Goal: Information Seeking & Learning: Learn about a topic

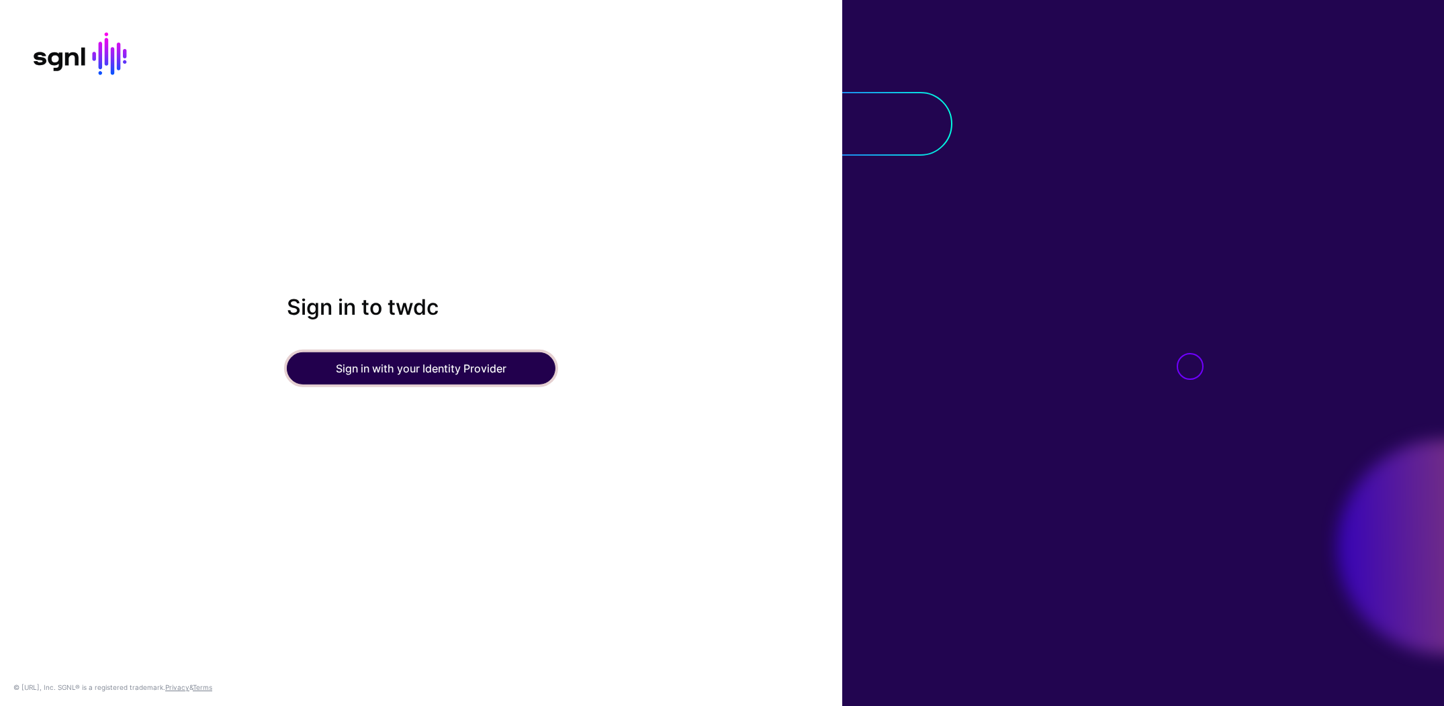
click at [472, 370] on button "Sign in with your Identity Provider" at bounding box center [421, 369] width 269 height 32
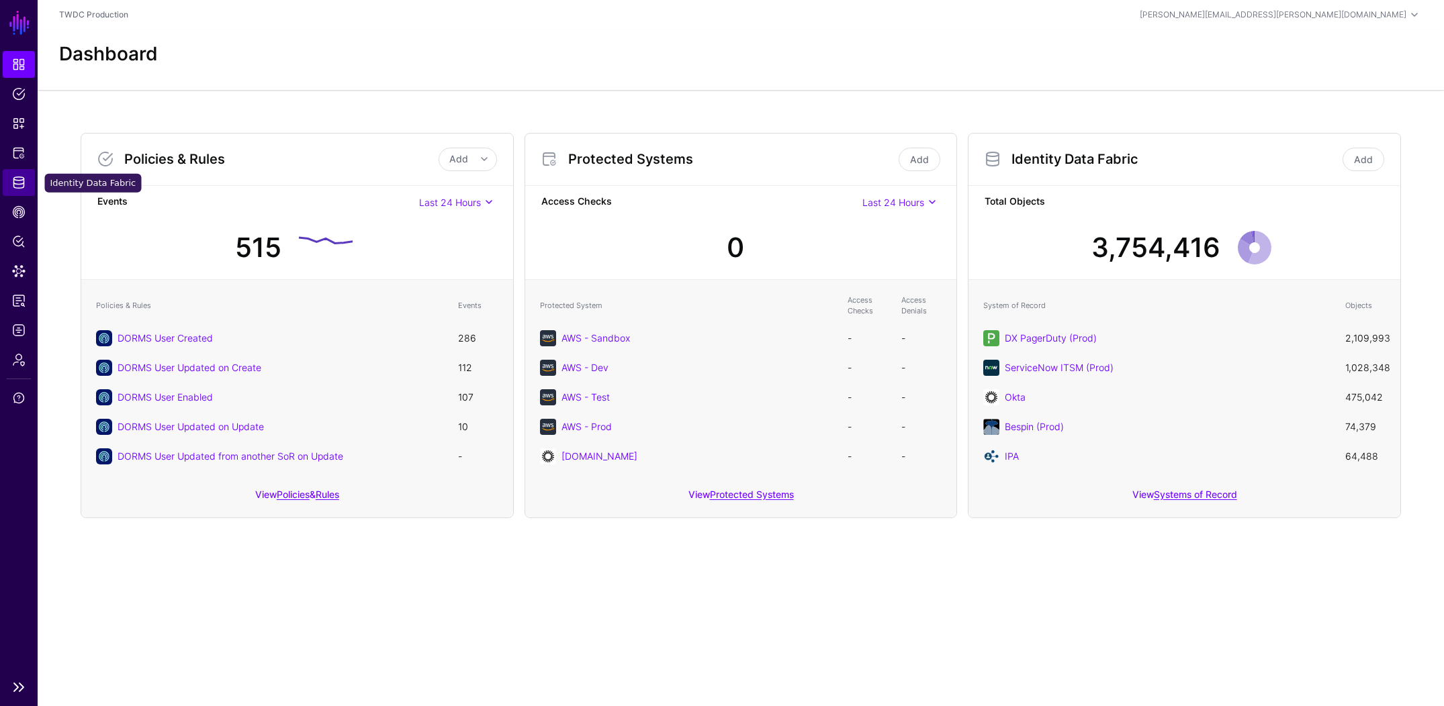
click at [23, 186] on span "Identity Data Fabric" at bounding box center [18, 182] width 13 height 13
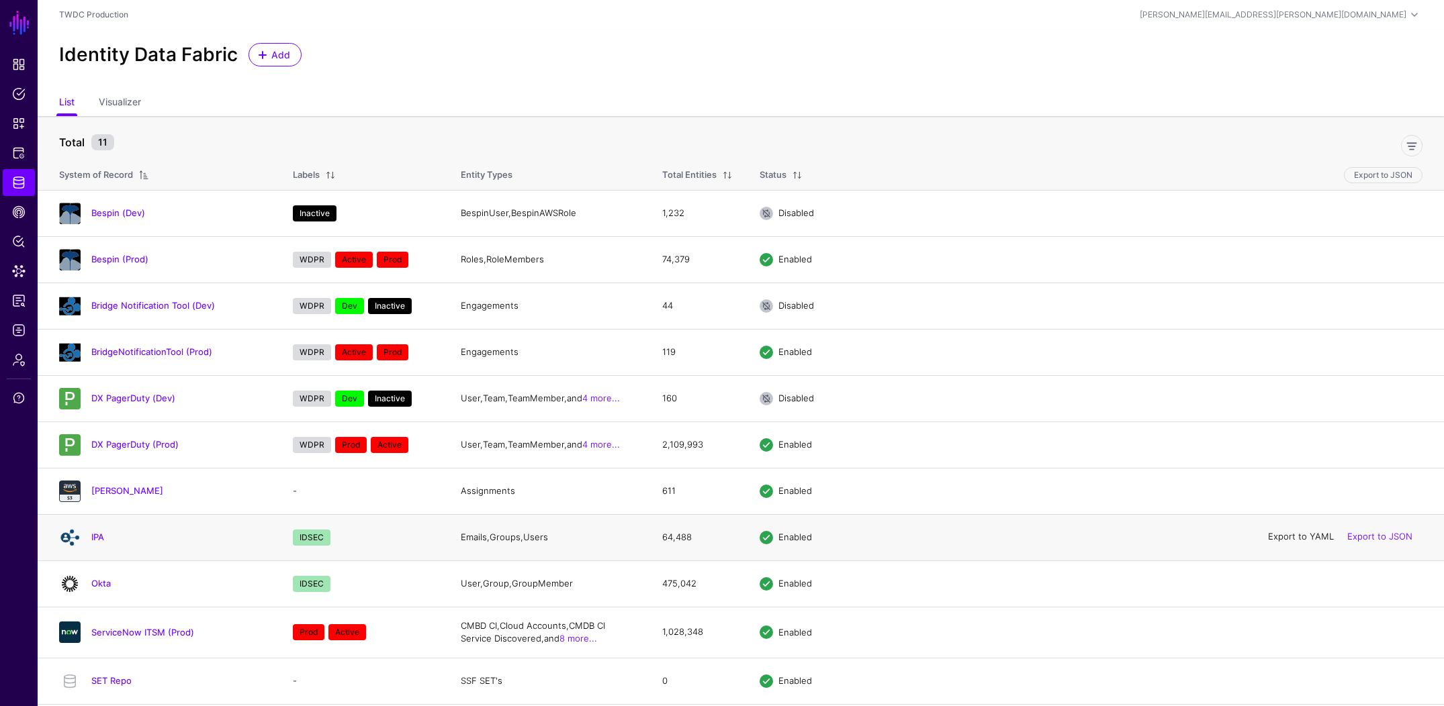
click at [1314, 538] on link "Export to YAML" at bounding box center [1301, 537] width 66 height 11
click at [94, 540] on link "IPA" at bounding box center [97, 537] width 13 height 11
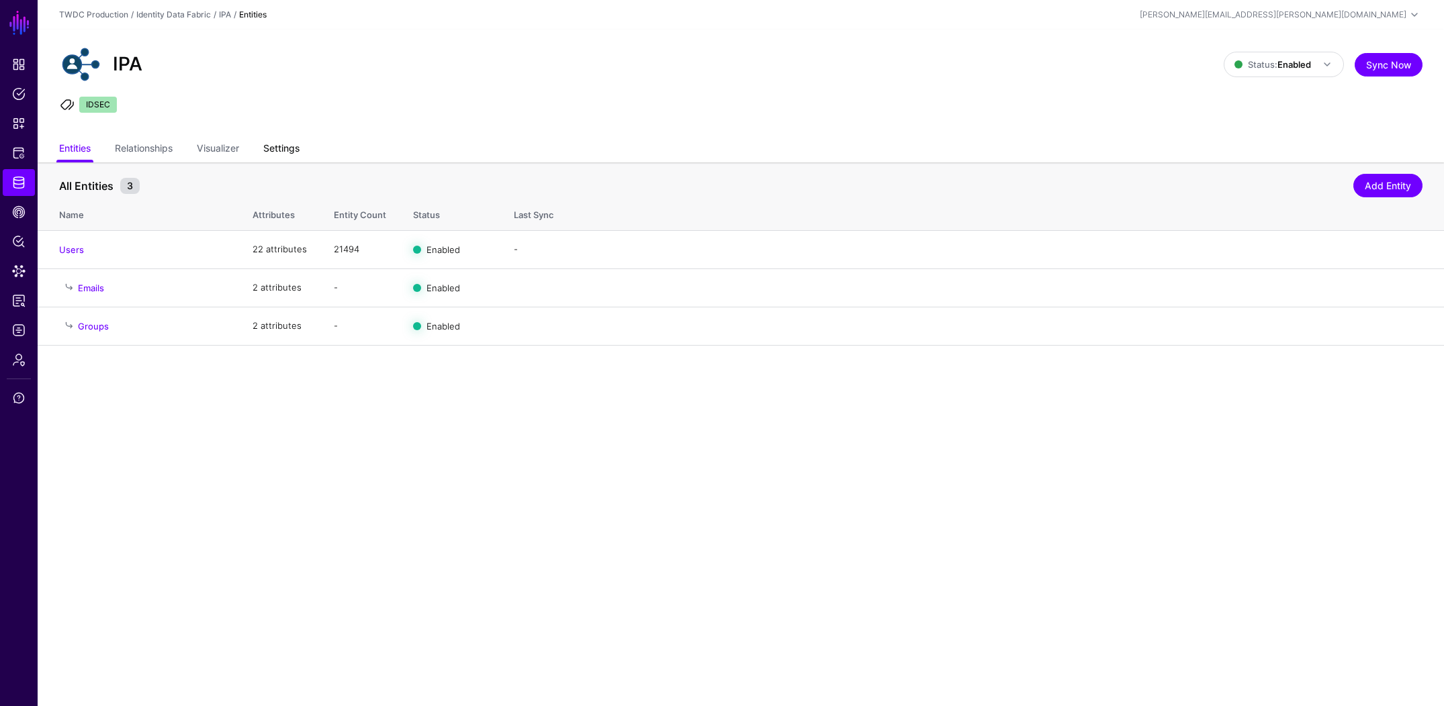
click at [275, 147] on link "Settings" at bounding box center [281, 150] width 36 height 26
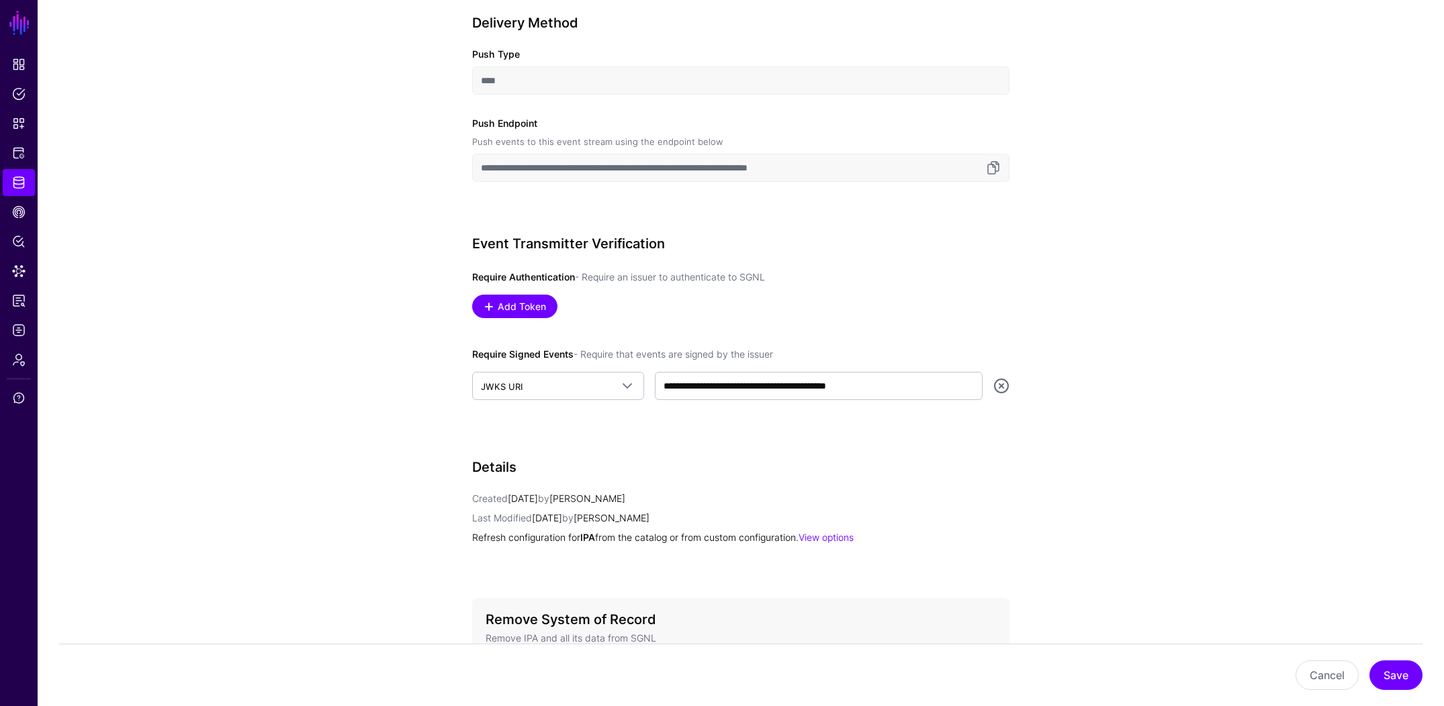
scroll to position [703, 0]
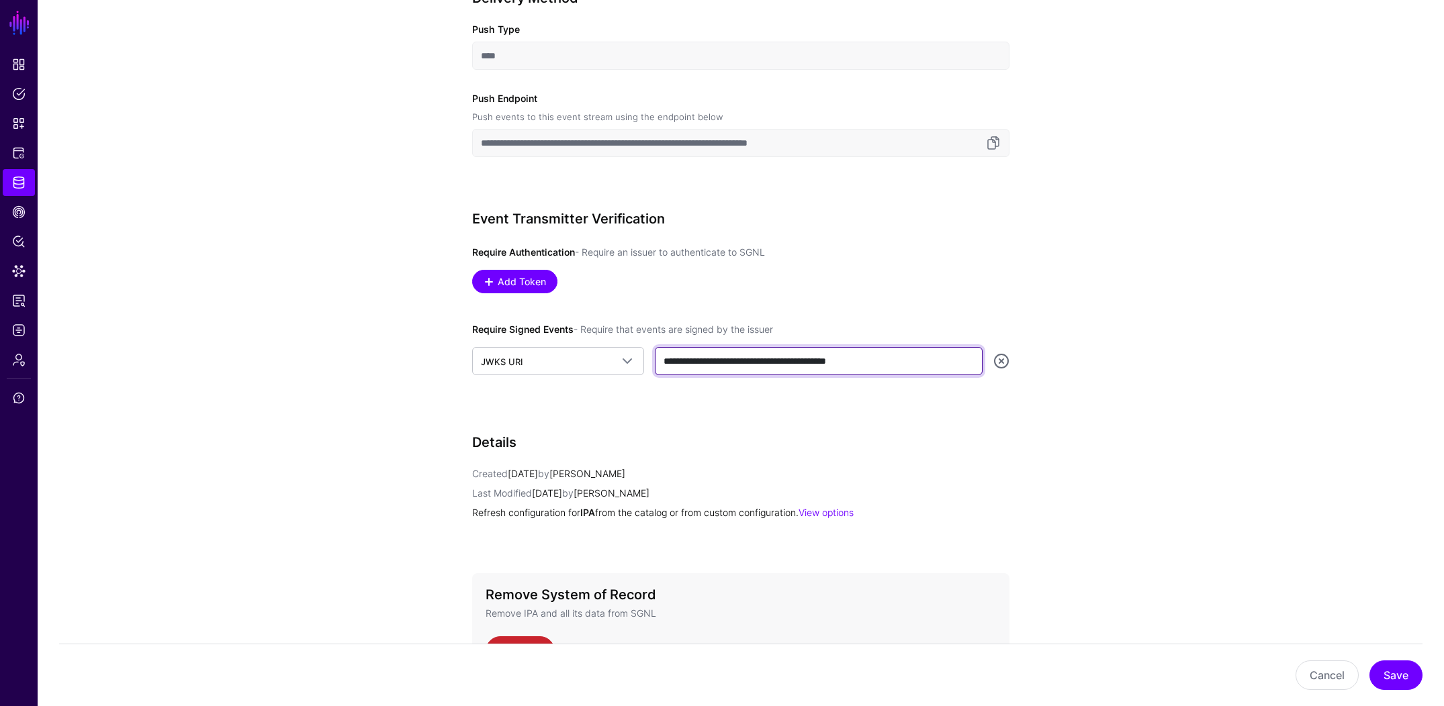
drag, startPoint x: 907, startPoint y: 365, endPoint x: 659, endPoint y: 357, distance: 248.6
click at [659, 357] on input "**********" at bounding box center [819, 361] width 328 height 28
click at [18, 207] on span "CAEP Hub" at bounding box center [18, 211] width 13 height 13
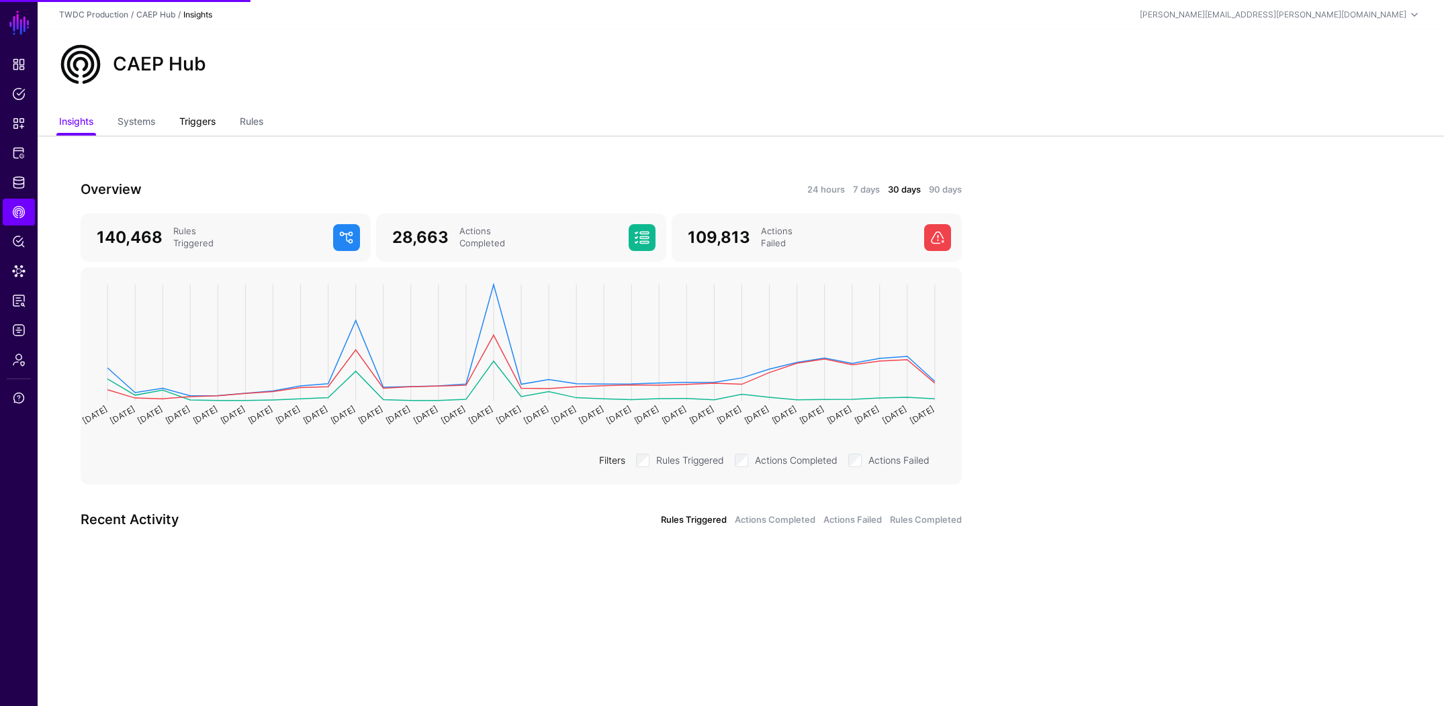
click at [202, 125] on link "Triggers" at bounding box center [197, 123] width 36 height 26
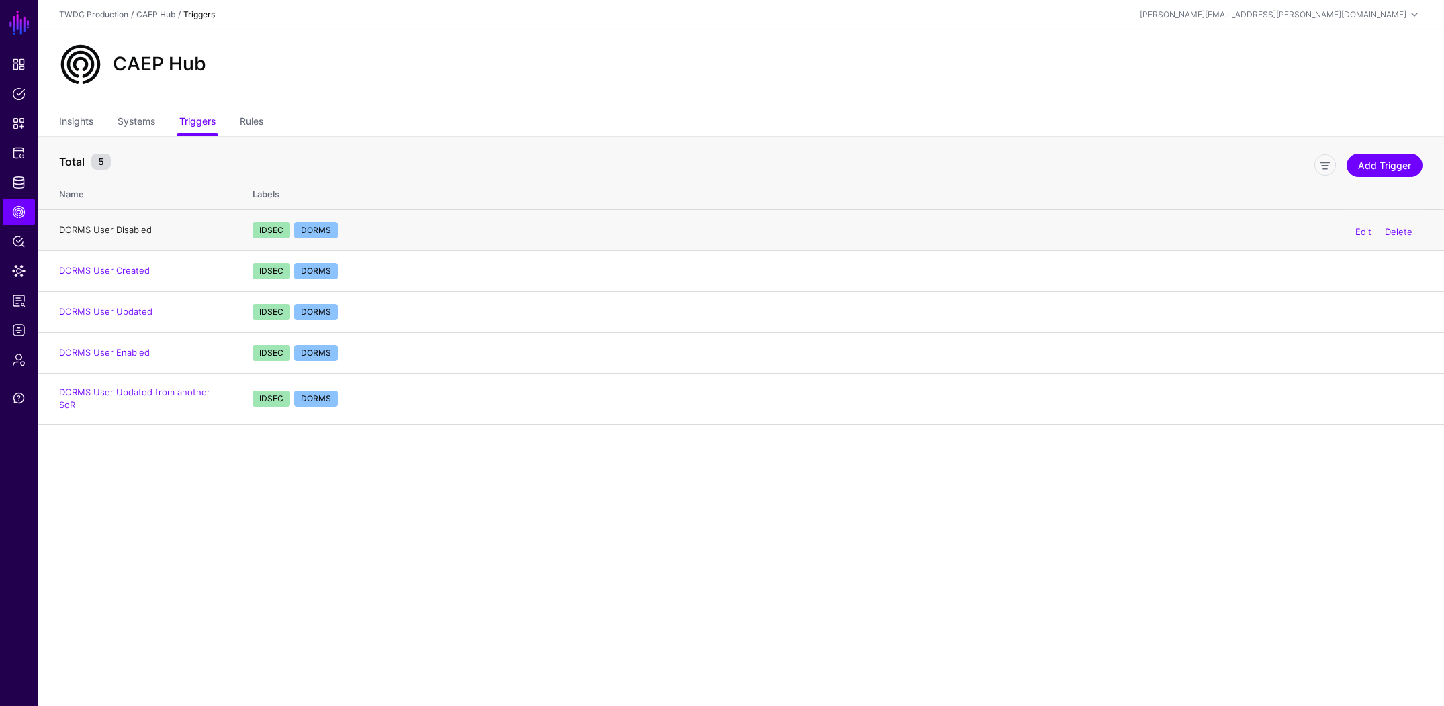
click at [115, 228] on link "DORMS User Disabled" at bounding box center [105, 229] width 93 height 11
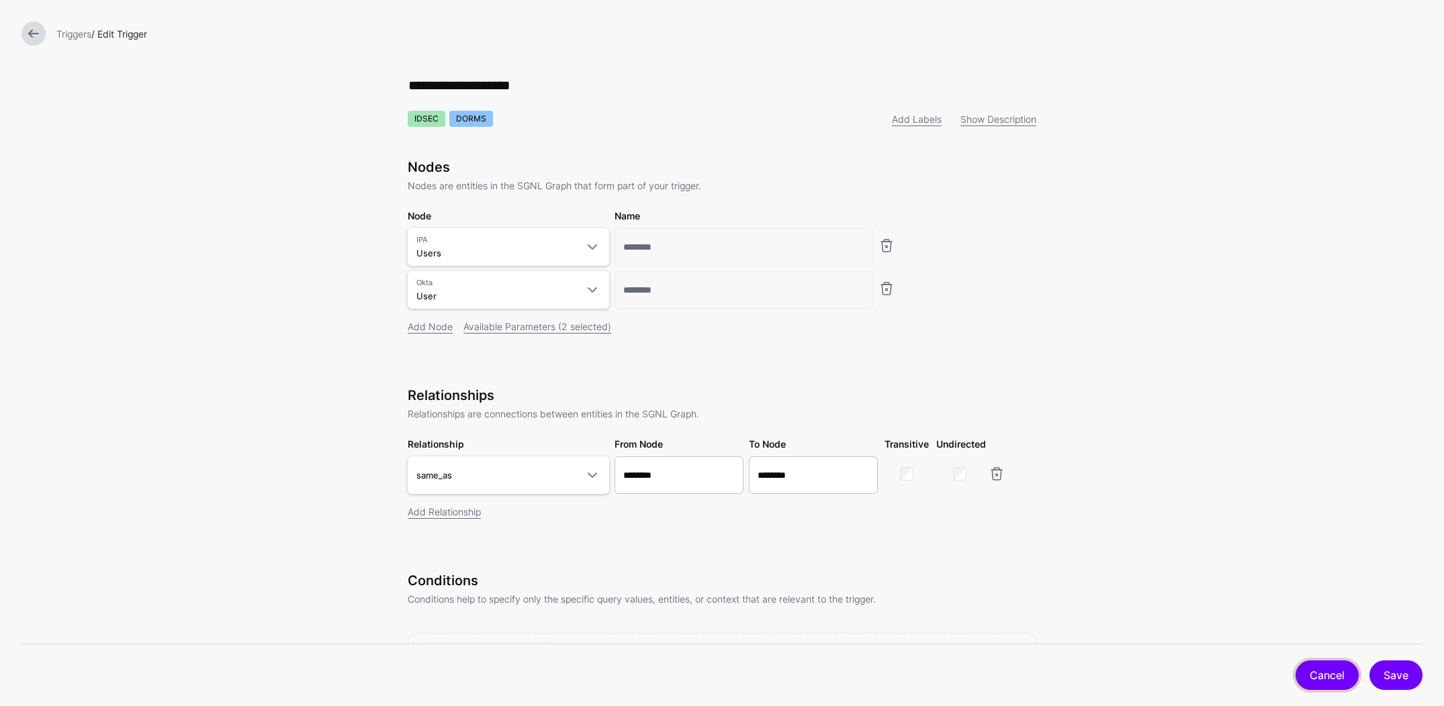
drag, startPoint x: 1329, startPoint y: 669, endPoint x: 1306, endPoint y: 655, distance: 26.8
click at [1329, 669] on link "Cancel" at bounding box center [1326, 676] width 63 height 30
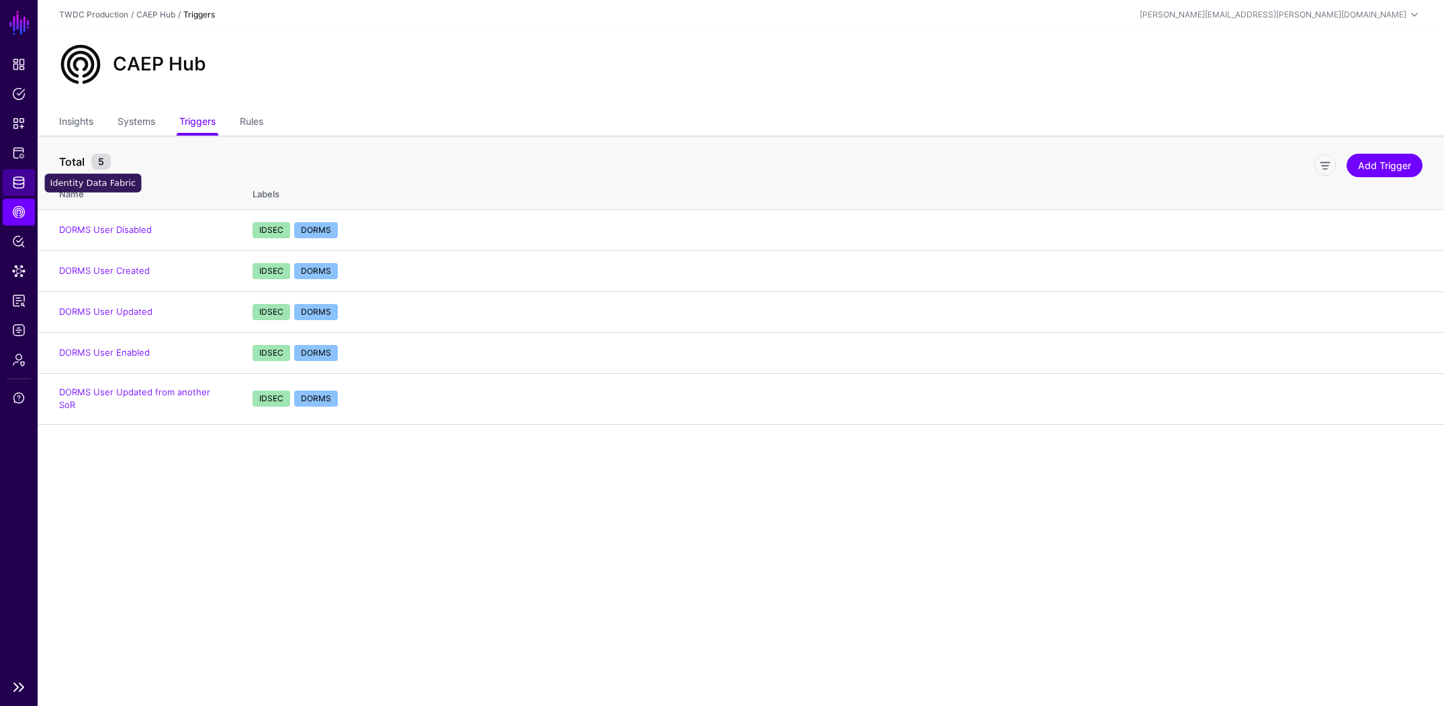
click at [22, 181] on span "Identity Data Fabric" at bounding box center [18, 182] width 13 height 13
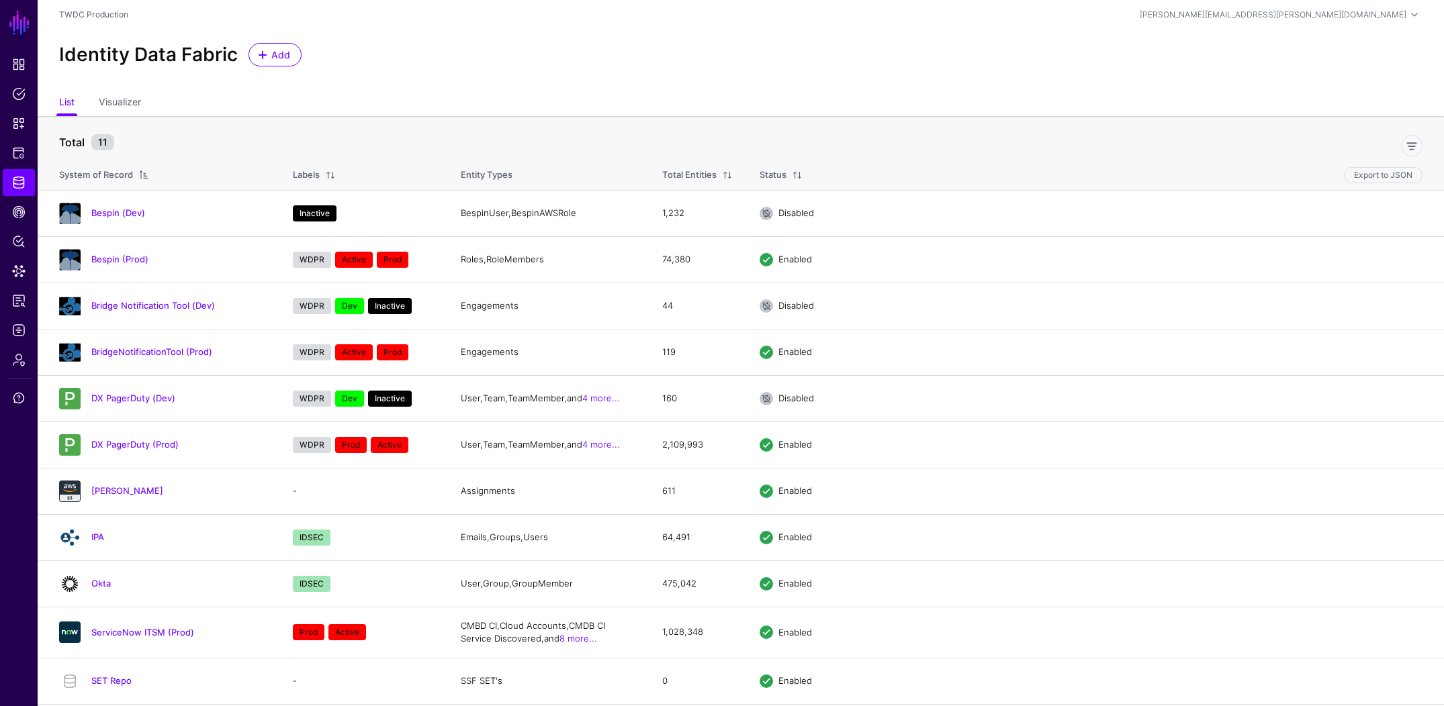
click at [97, 585] on link "Okta" at bounding box center [100, 583] width 19 height 11
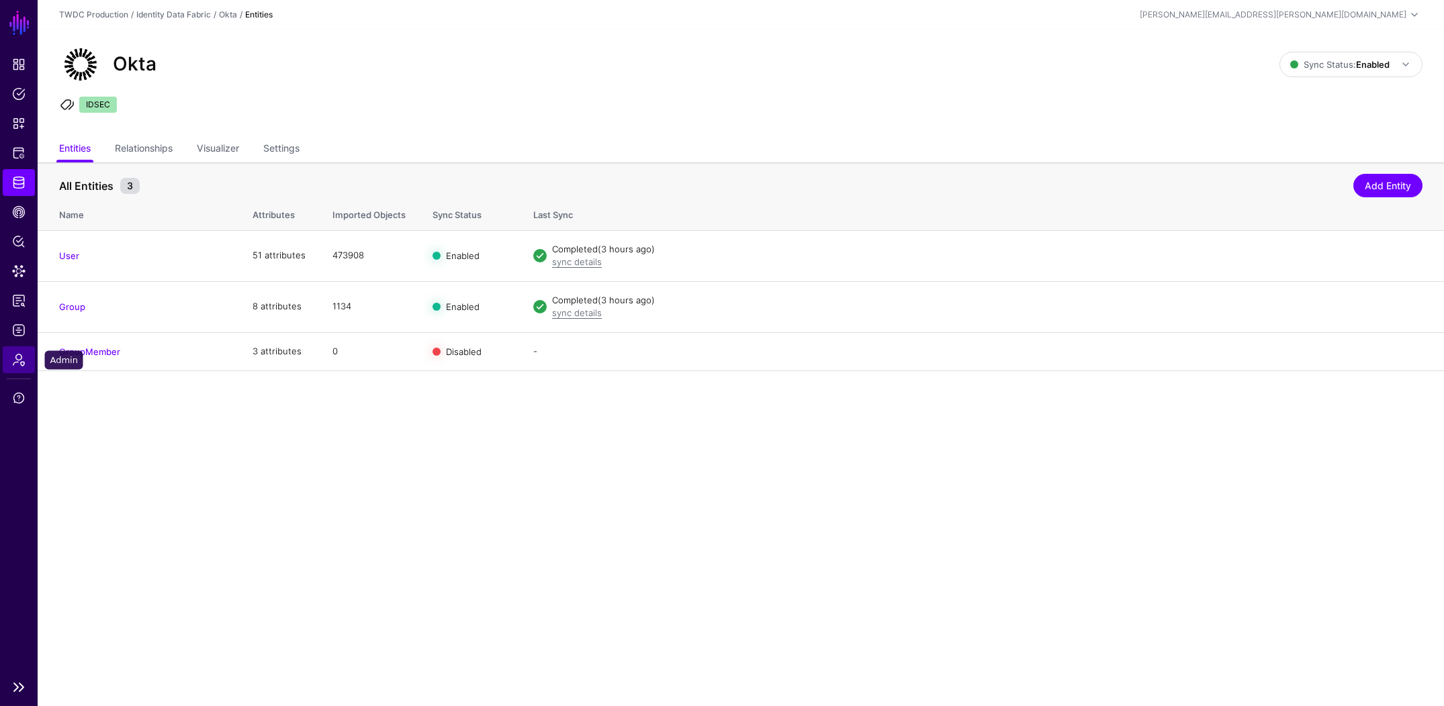
click at [20, 362] on span "Admin" at bounding box center [18, 359] width 13 height 13
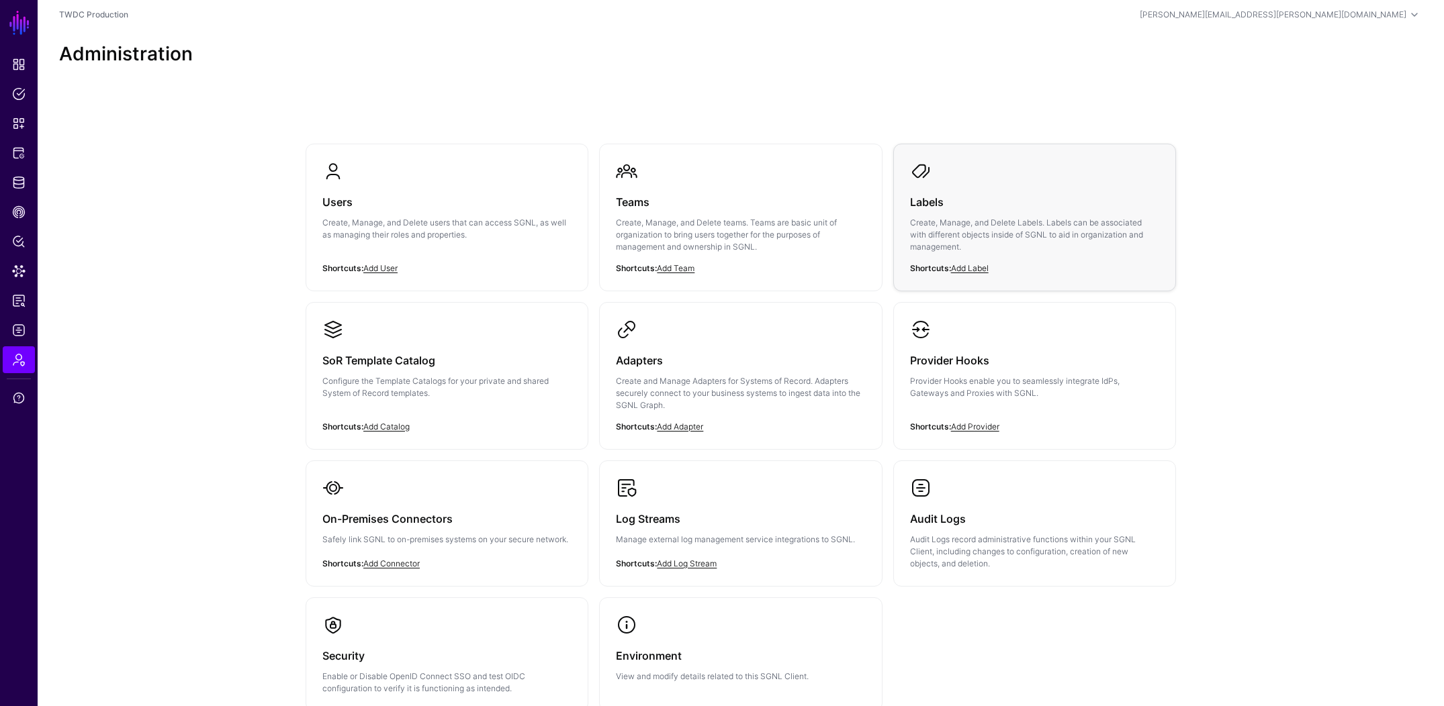
click at [977, 245] on p "Create, Manage, and Delete Labels. Labels can be associated with different obje…" at bounding box center [1034, 235] width 249 height 36
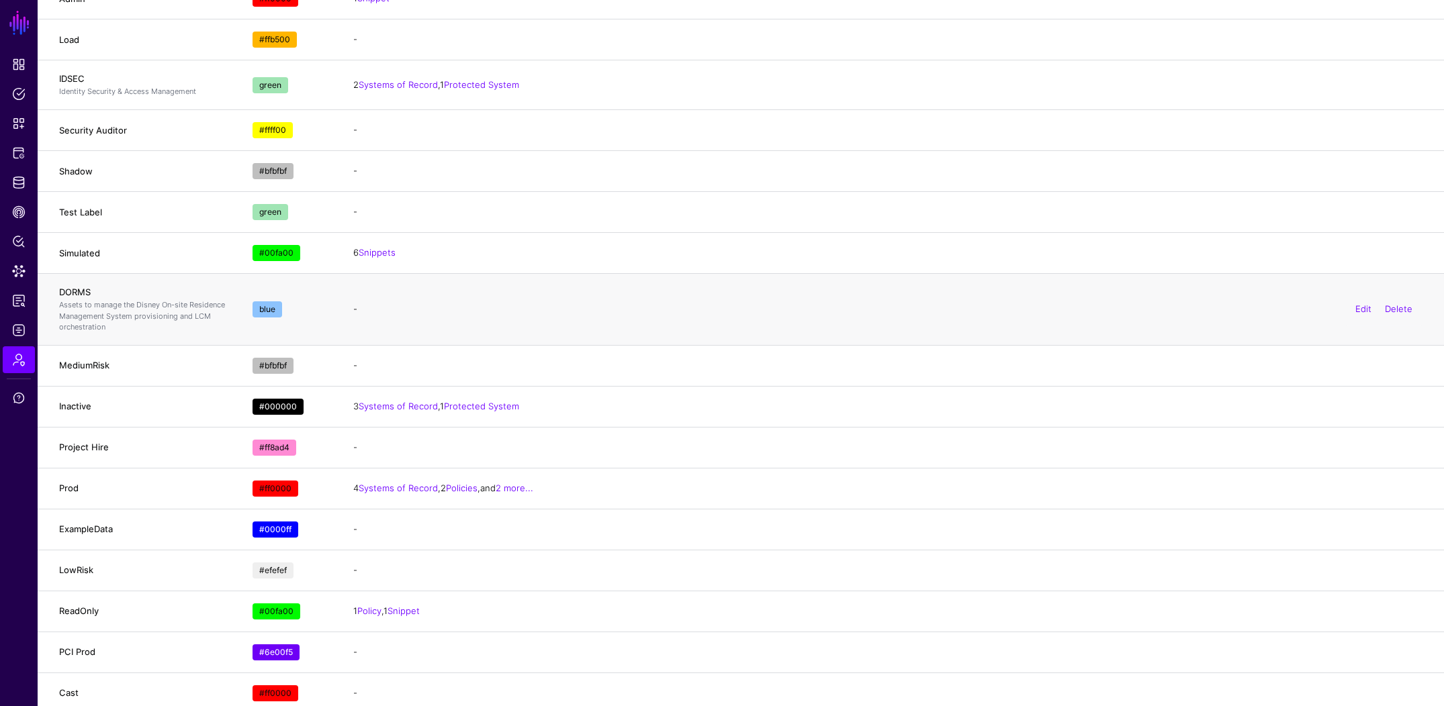
scroll to position [669, 0]
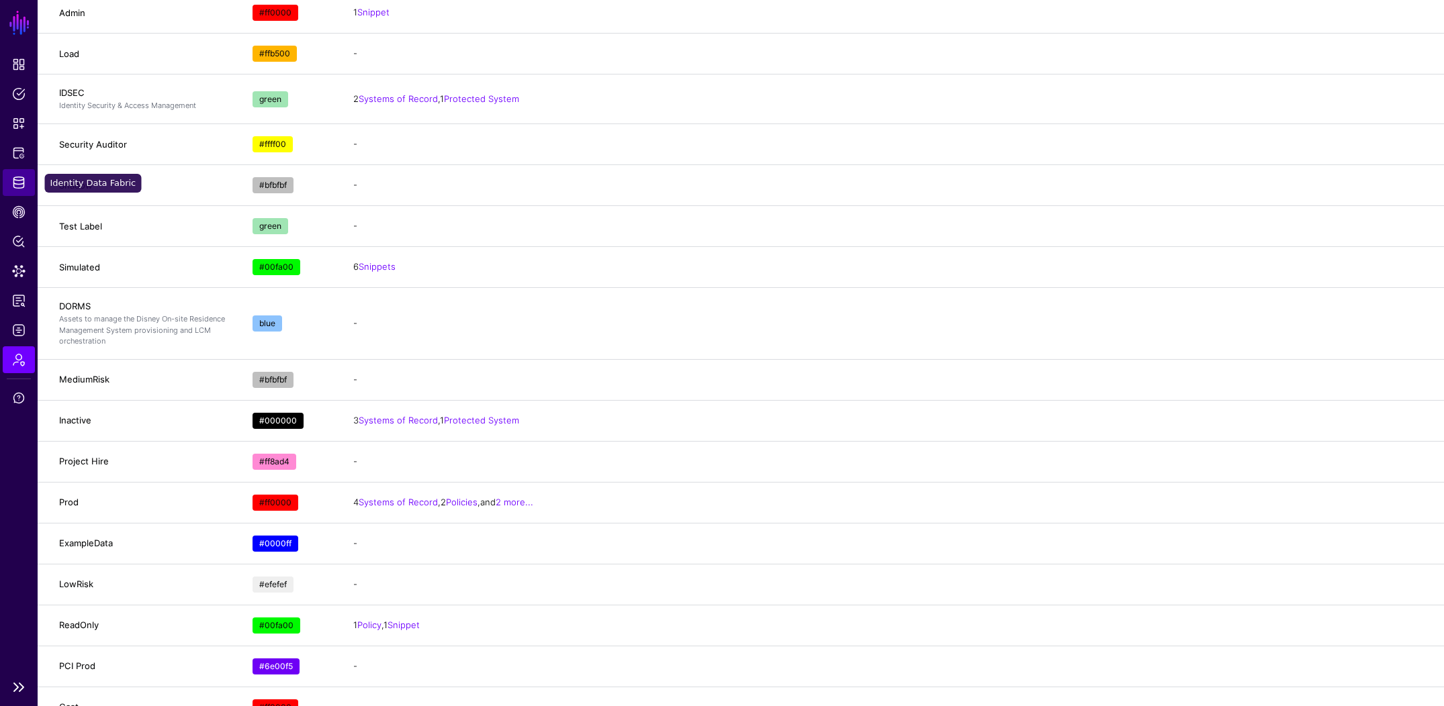
click at [21, 179] on span "Identity Data Fabric" at bounding box center [18, 182] width 13 height 13
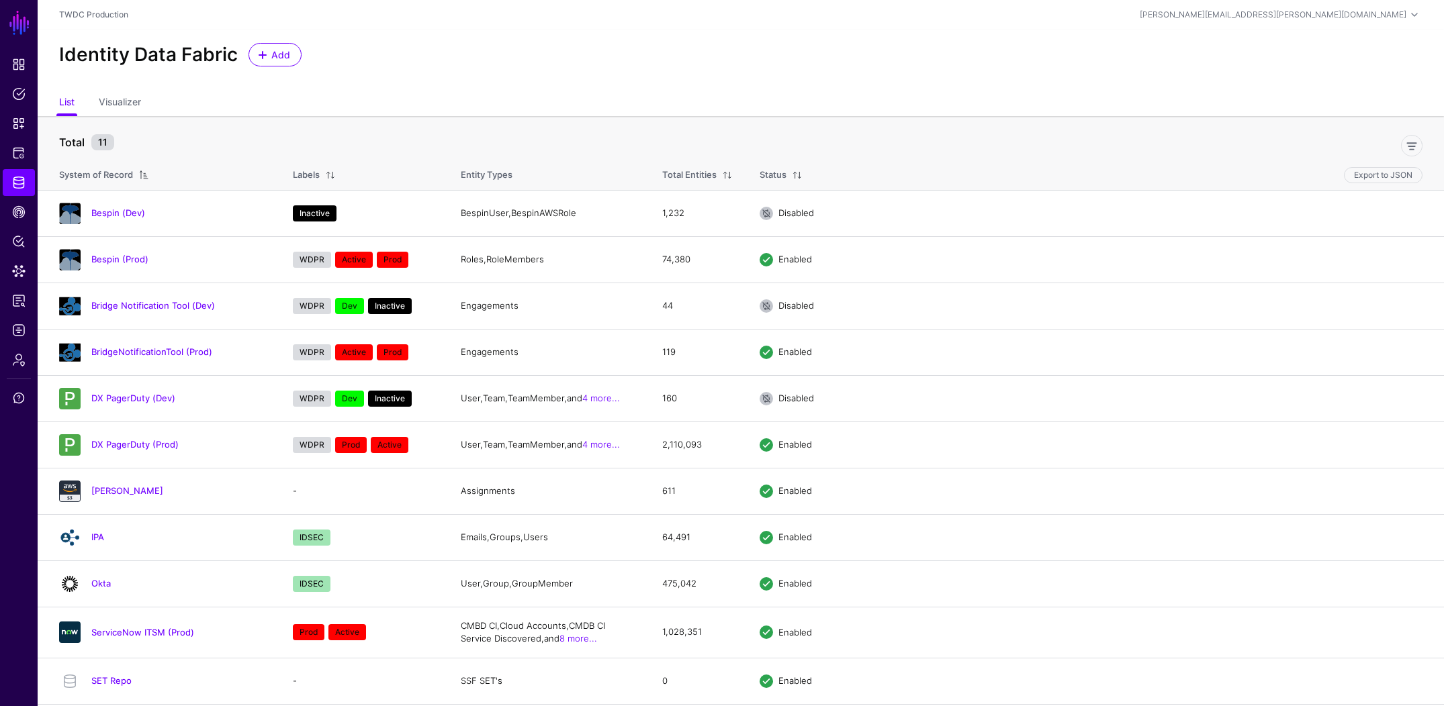
click at [101, 588] on link "Okta" at bounding box center [100, 583] width 19 height 11
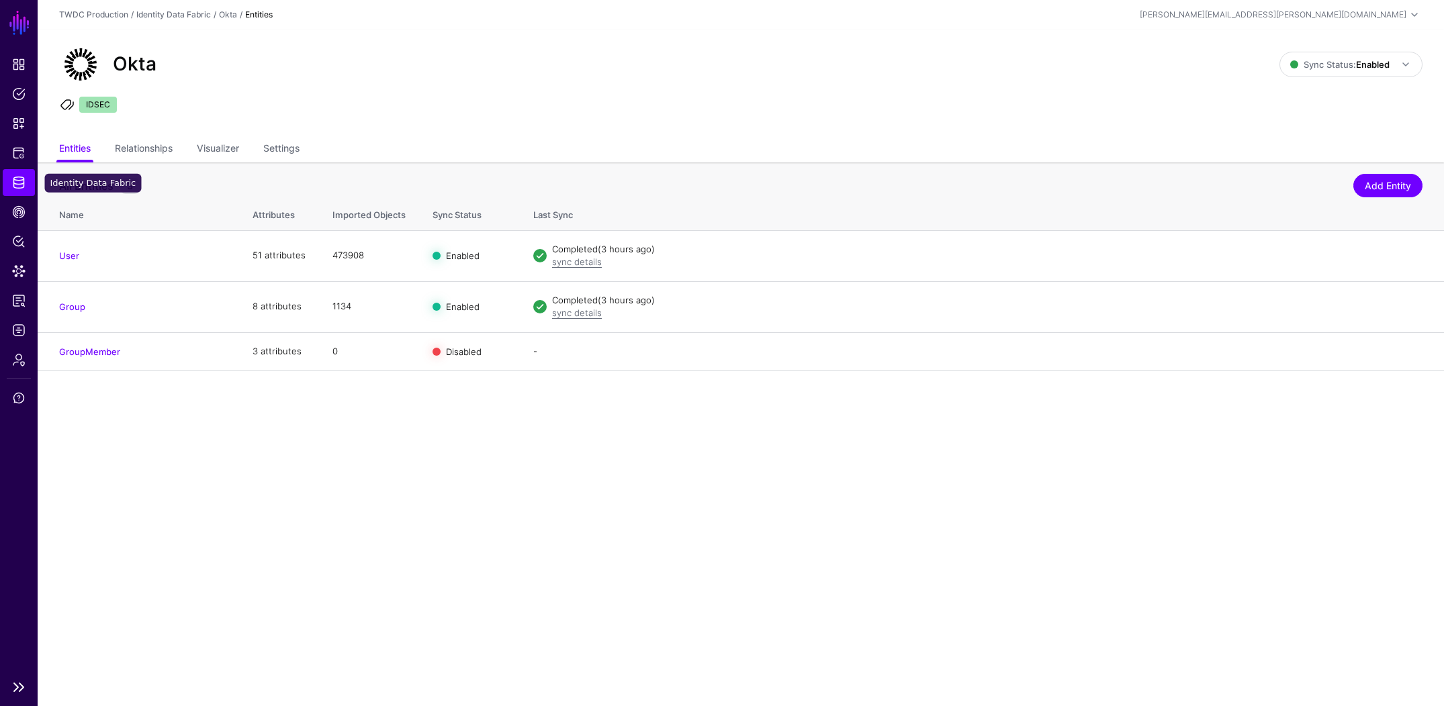
click at [26, 175] on link "Identity Data Fabric" at bounding box center [19, 182] width 32 height 27
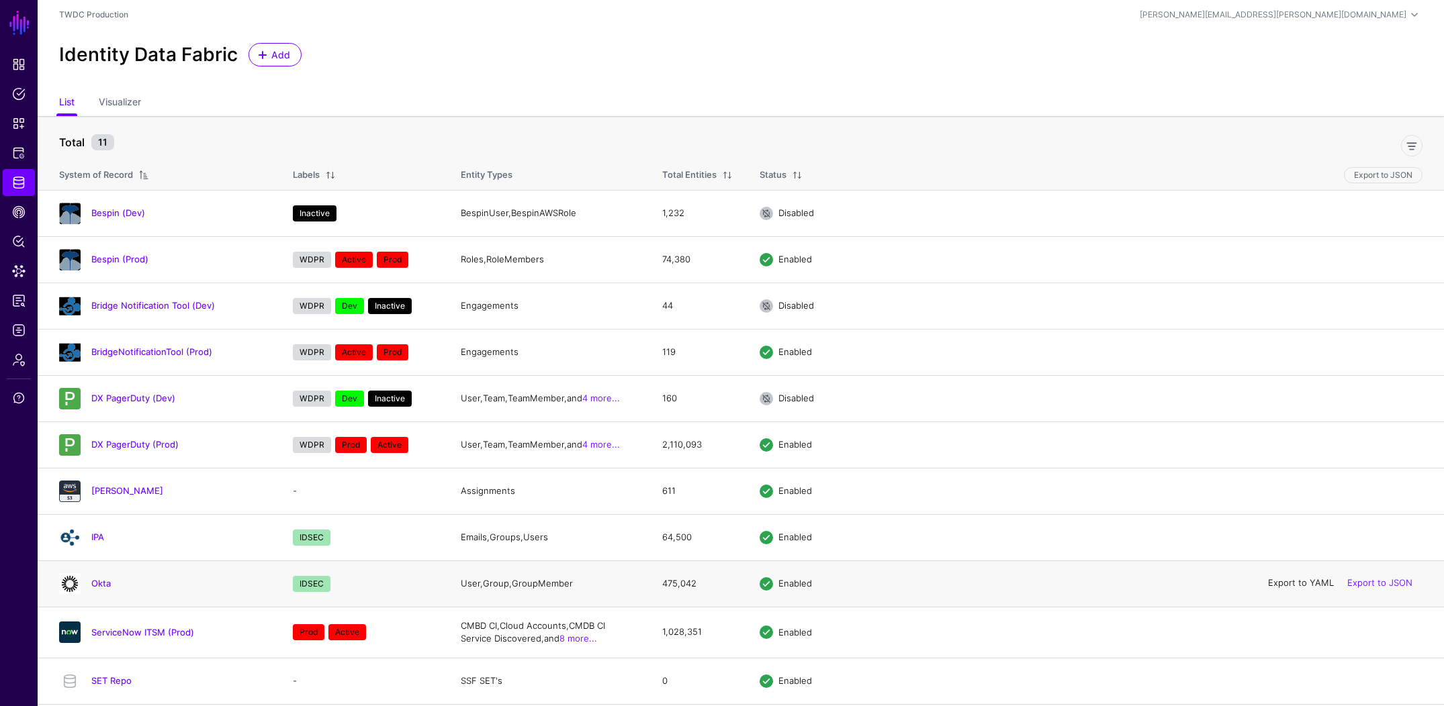
click at [1285, 585] on link "Export to YAML" at bounding box center [1301, 583] width 66 height 11
click at [99, 584] on link "Okta" at bounding box center [100, 583] width 19 height 11
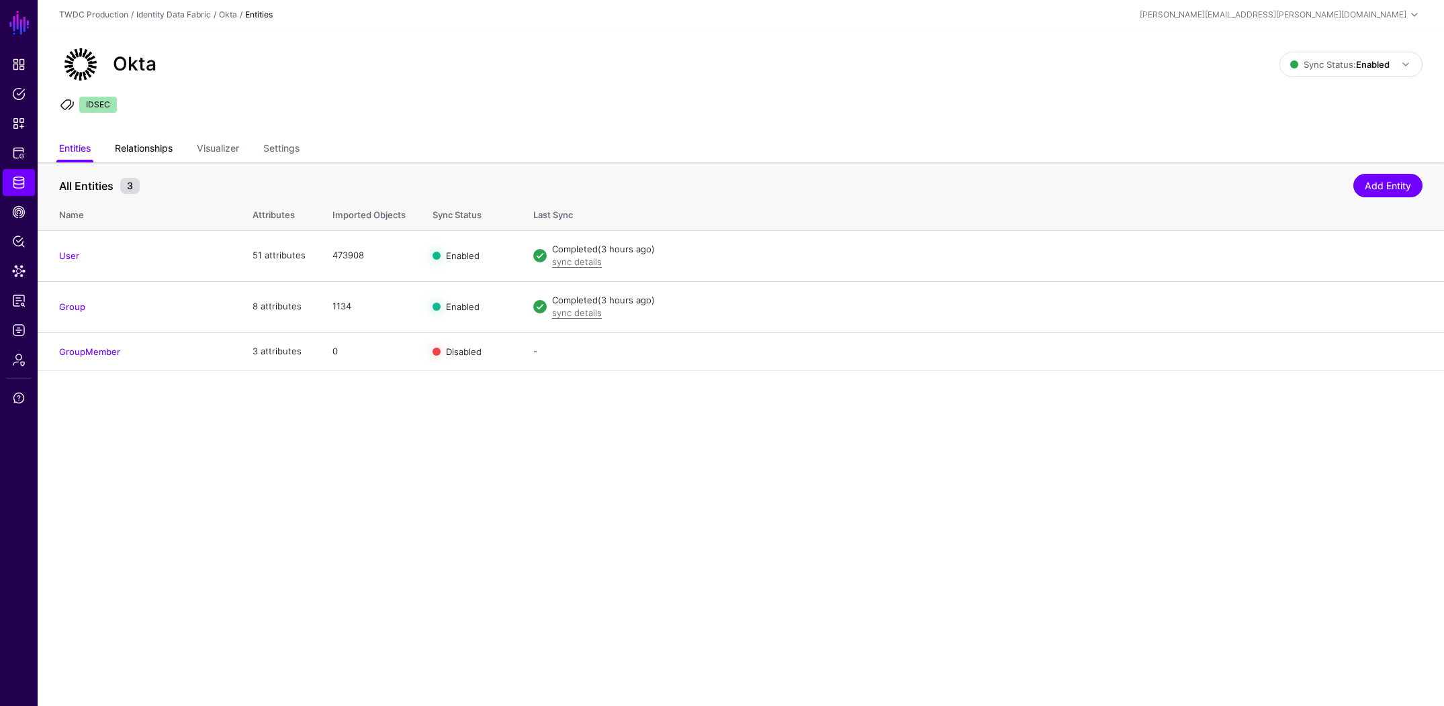
click at [154, 139] on link "Relationships" at bounding box center [144, 150] width 58 height 26
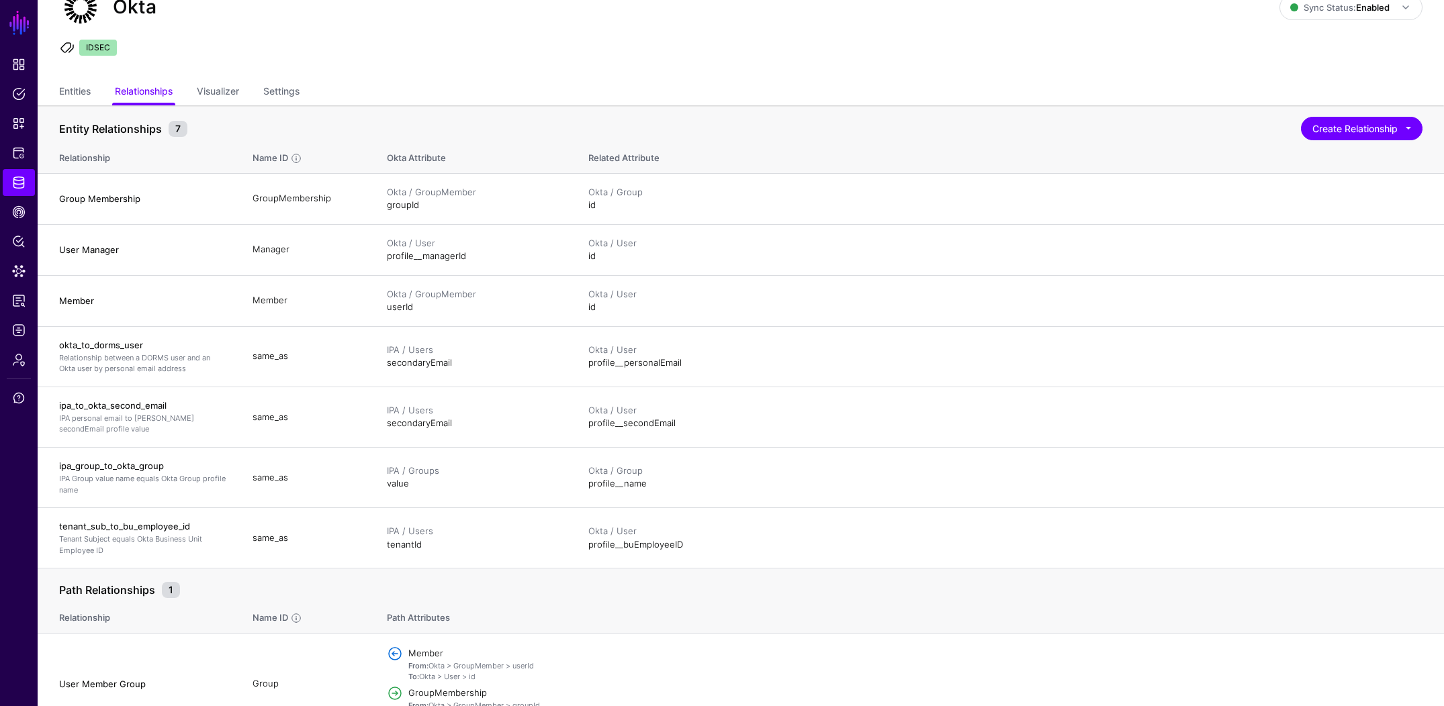
scroll to position [87, 0]
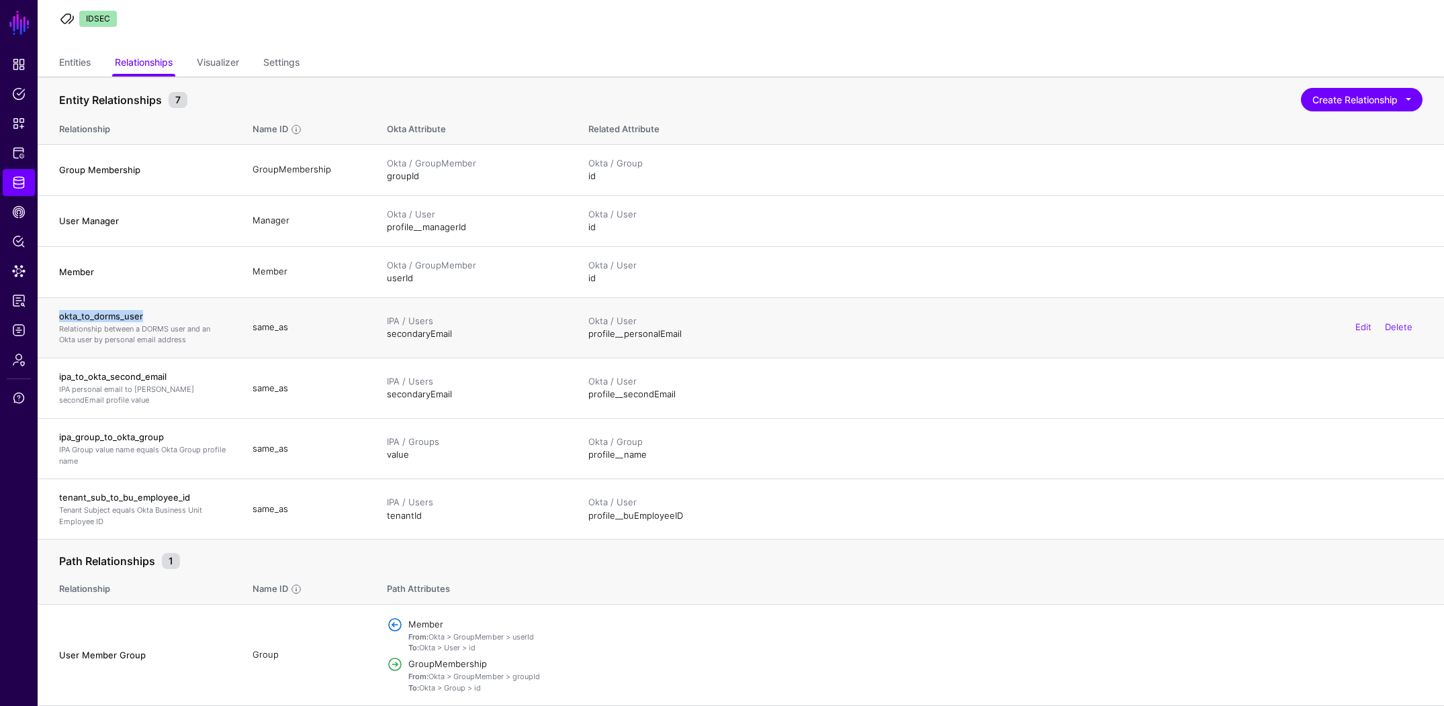
drag, startPoint x: 160, startPoint y: 314, endPoint x: 48, endPoint y: 316, distance: 112.8
click at [48, 316] on td "okta_to_dorms_user Relationship between a DORMS user and an Okta user by person…" at bounding box center [138, 327] width 201 height 60
copy h4 "okta_to_dorms_user"
drag, startPoint x: 190, startPoint y: 342, endPoint x: 58, endPoint y: 332, distance: 132.7
click at [58, 332] on td "okta_to_dorms_user Relationship between a DORMS user and an Okta user by person…" at bounding box center [138, 327] width 201 height 60
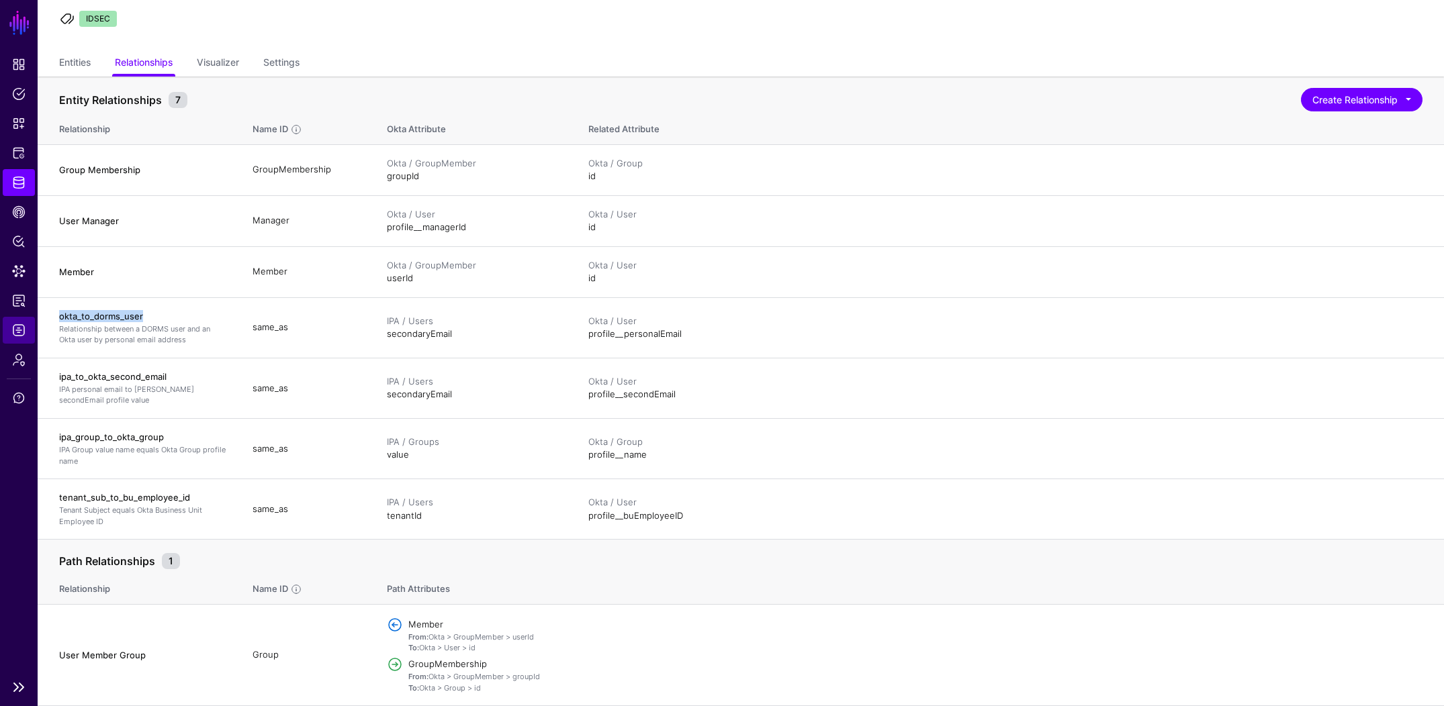
copy p "Relationship between a DORMS user and an Okta user by personal email address"
click at [156, 379] on h4 "ipa_to_okta_second_email" at bounding box center [142, 377] width 167 height 12
drag, startPoint x: 173, startPoint y: 373, endPoint x: 54, endPoint y: 374, distance: 118.2
click at [54, 374] on td "ipa_to_okta_second_email IPA personal email to Okta secondEmail profile value" at bounding box center [138, 388] width 201 height 60
copy h4 "ipa_to_okta_second_email"
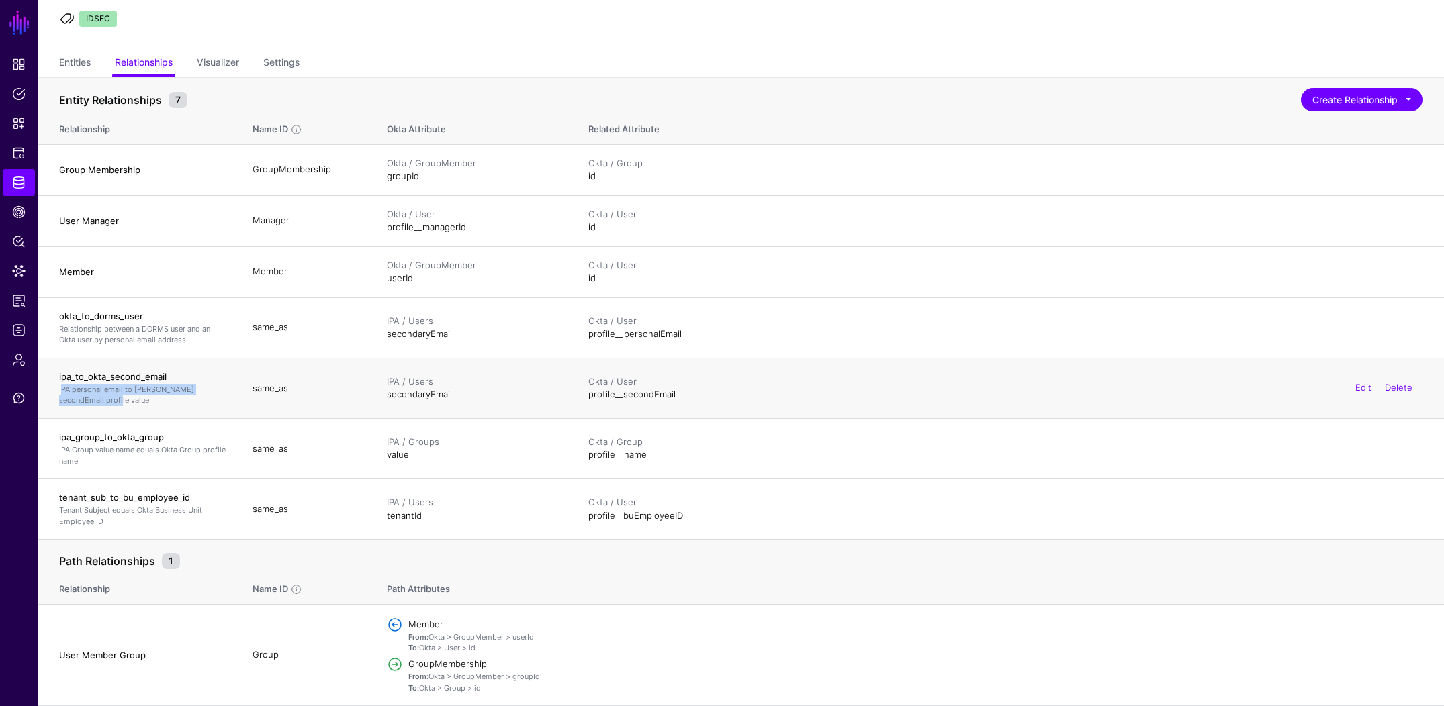
drag, startPoint x: 84, startPoint y: 400, endPoint x: 39, endPoint y: 392, distance: 45.6
click at [39, 392] on td "ipa_to_okta_second_email IPA personal email to Okta secondEmail profile value" at bounding box center [138, 388] width 201 height 60
copy p "IPA personal email to [PERSON_NAME] secondEmail profile value"
click at [149, 432] on h4 "ipa_group_to_okta_group" at bounding box center [142, 437] width 167 height 12
drag, startPoint x: 164, startPoint y: 436, endPoint x: 54, endPoint y: 434, distance: 109.5
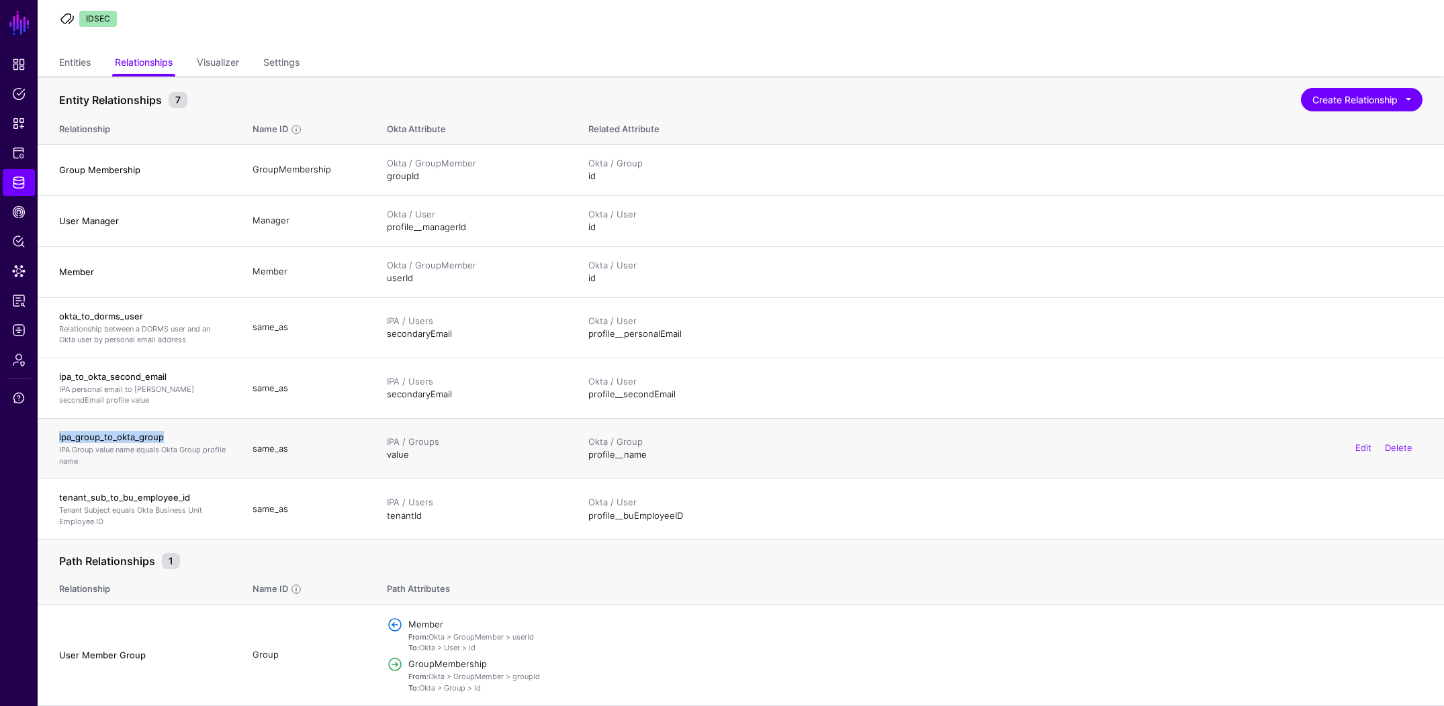
click at [54, 434] on td "ipa_group_to_okta_group IPA Group value name equals Okta Group profile name" at bounding box center [138, 448] width 201 height 60
copy h4 "ipa_group_to_okta_group"
drag, startPoint x: 80, startPoint y: 459, endPoint x: 60, endPoint y: 453, distance: 21.0
click at [60, 453] on p "IPA Group value name equals Okta Group profile name" at bounding box center [142, 455] width 167 height 22
copy p "IPA Group value name equals Okta Group profile name"
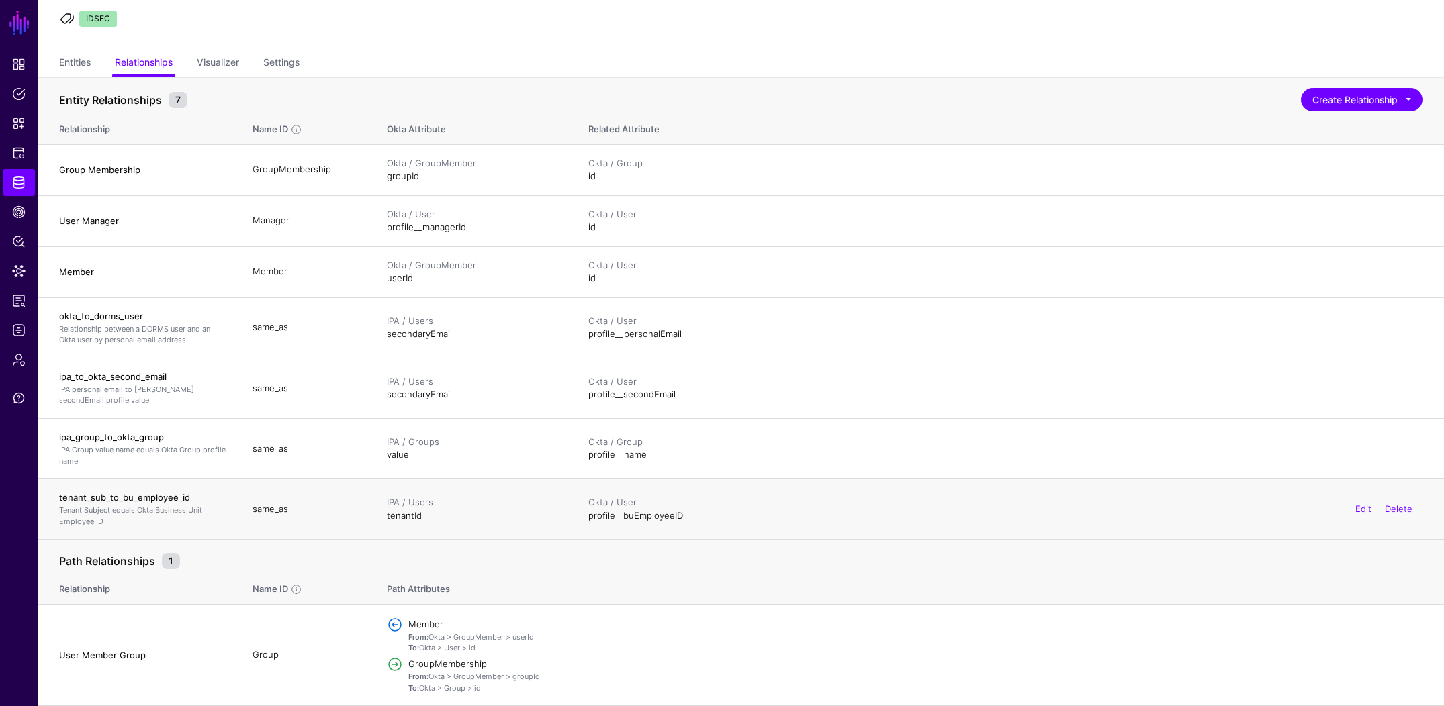
click at [130, 504] on div "tenant_sub_to_bu_employee_id Tenant Subject equals Okta Business Unit Employee …" at bounding box center [142, 509] width 167 height 36
drag, startPoint x: 192, startPoint y: 497, endPoint x: 39, endPoint y: 496, distance: 153.1
click at [39, 496] on td "tenant_sub_to_bu_employee_id Tenant Subject equals Okta Business Unit Employee …" at bounding box center [138, 509] width 201 height 60
copy h4 "tenant_sub_to_bu_employee_id"
click at [111, 525] on p "Tenant Subject equals Okta Business Unit Employee ID" at bounding box center [142, 516] width 167 height 22
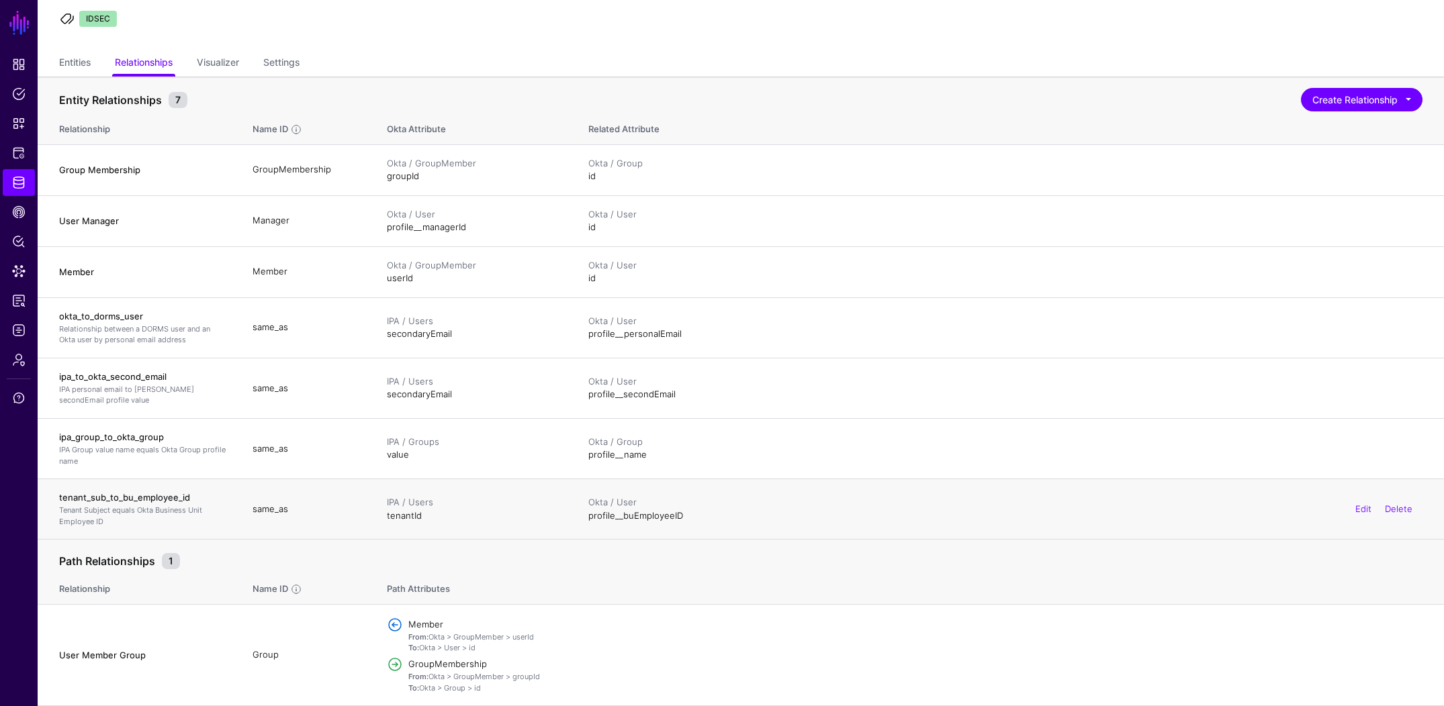
drag, startPoint x: 101, startPoint y: 522, endPoint x: 58, endPoint y: 514, distance: 43.8
click at [59, 514] on p "Tenant Subject equals Okta Business Unit Employee ID" at bounding box center [142, 516] width 167 height 22
copy p "Tenant Subject equals Okta Business Unit Employee ID"
click at [19, 216] on span "CAEP Hub" at bounding box center [18, 211] width 13 height 13
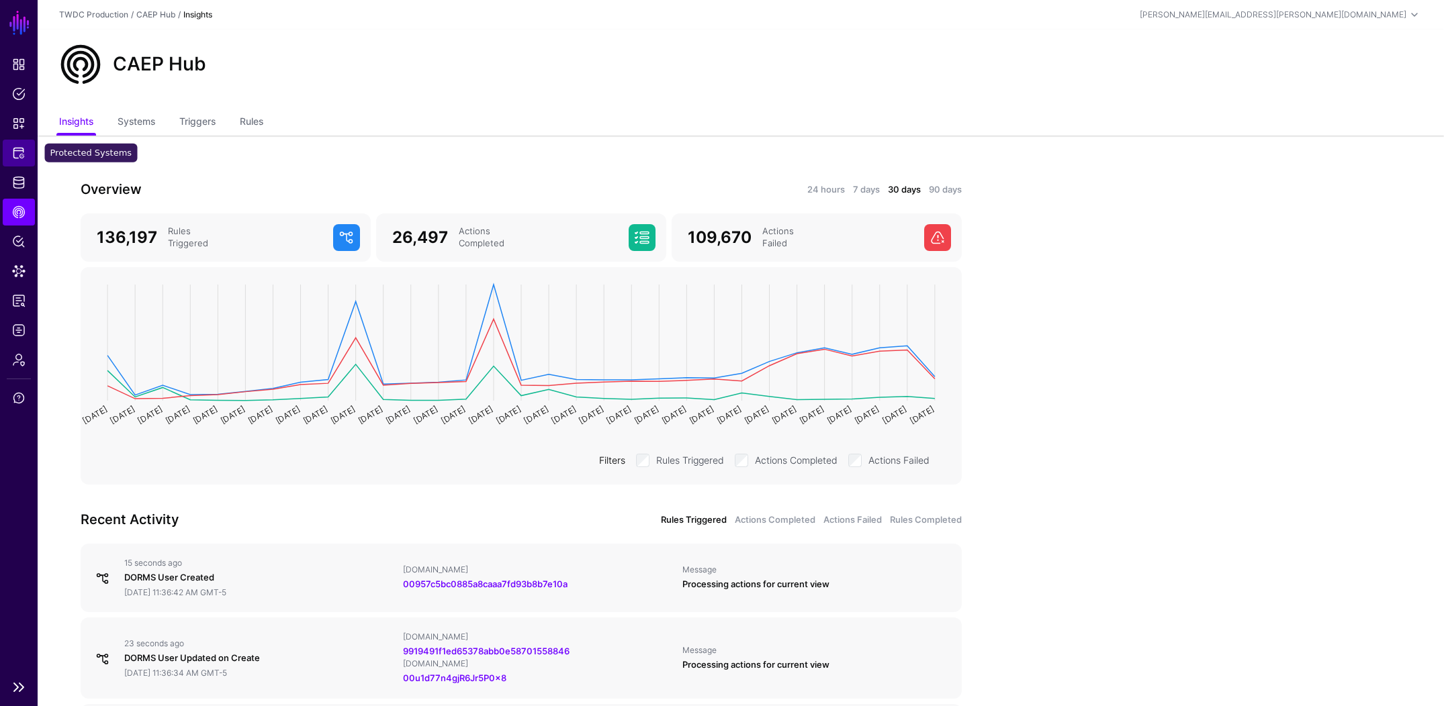
click at [18, 154] on span "Protected Systems" at bounding box center [18, 152] width 13 height 13
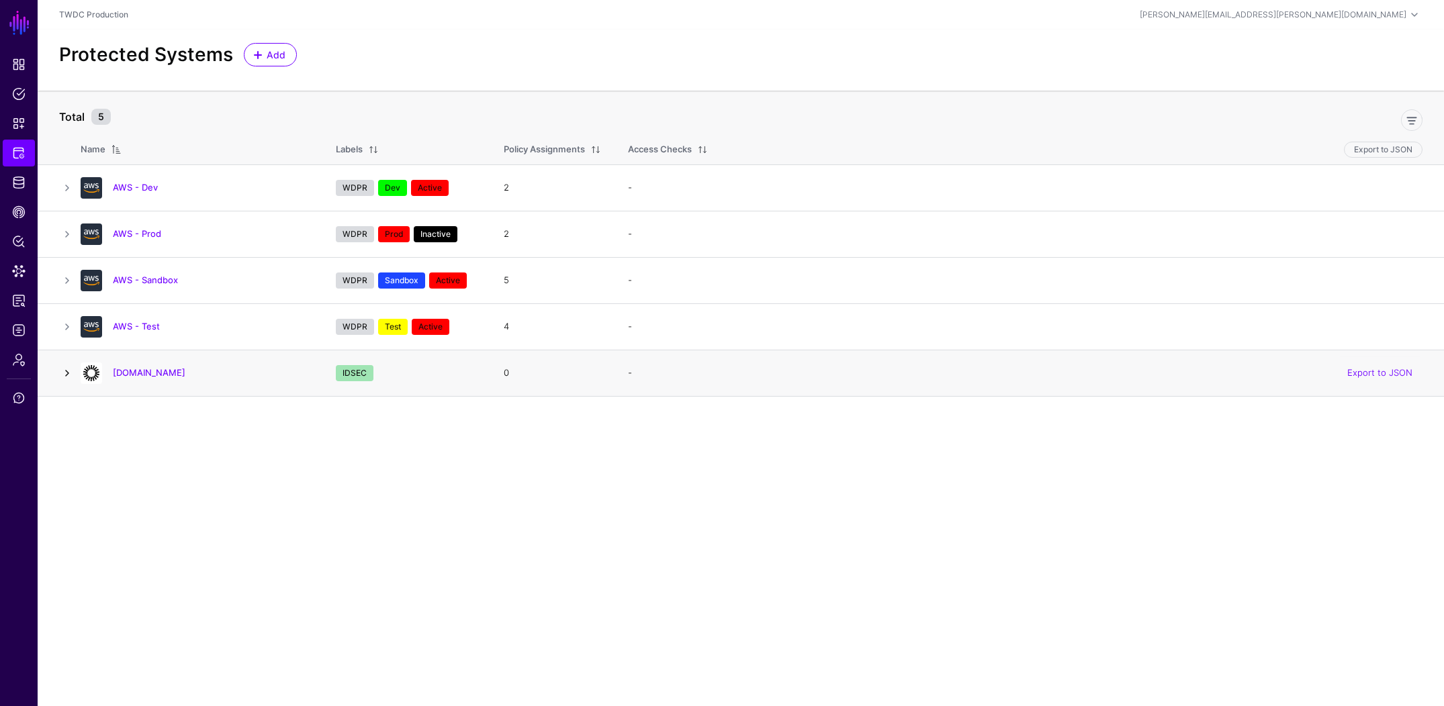
click at [61, 373] on link at bounding box center [67, 373] width 16 height 16
click at [149, 372] on link "[DOMAIN_NAME]" at bounding box center [149, 372] width 73 height 11
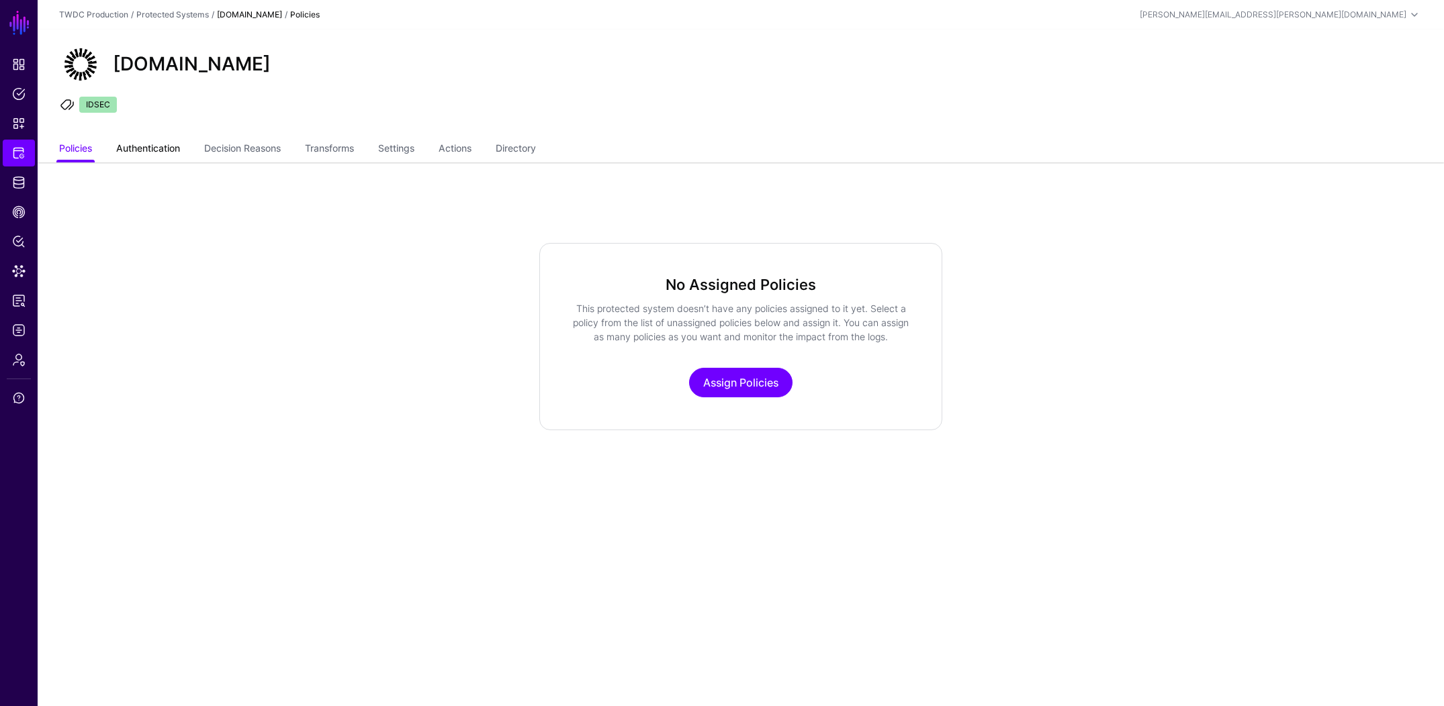
click at [144, 144] on link "Authentication" at bounding box center [148, 150] width 64 height 26
click at [216, 146] on link "Decision Reasons" at bounding box center [242, 150] width 77 height 26
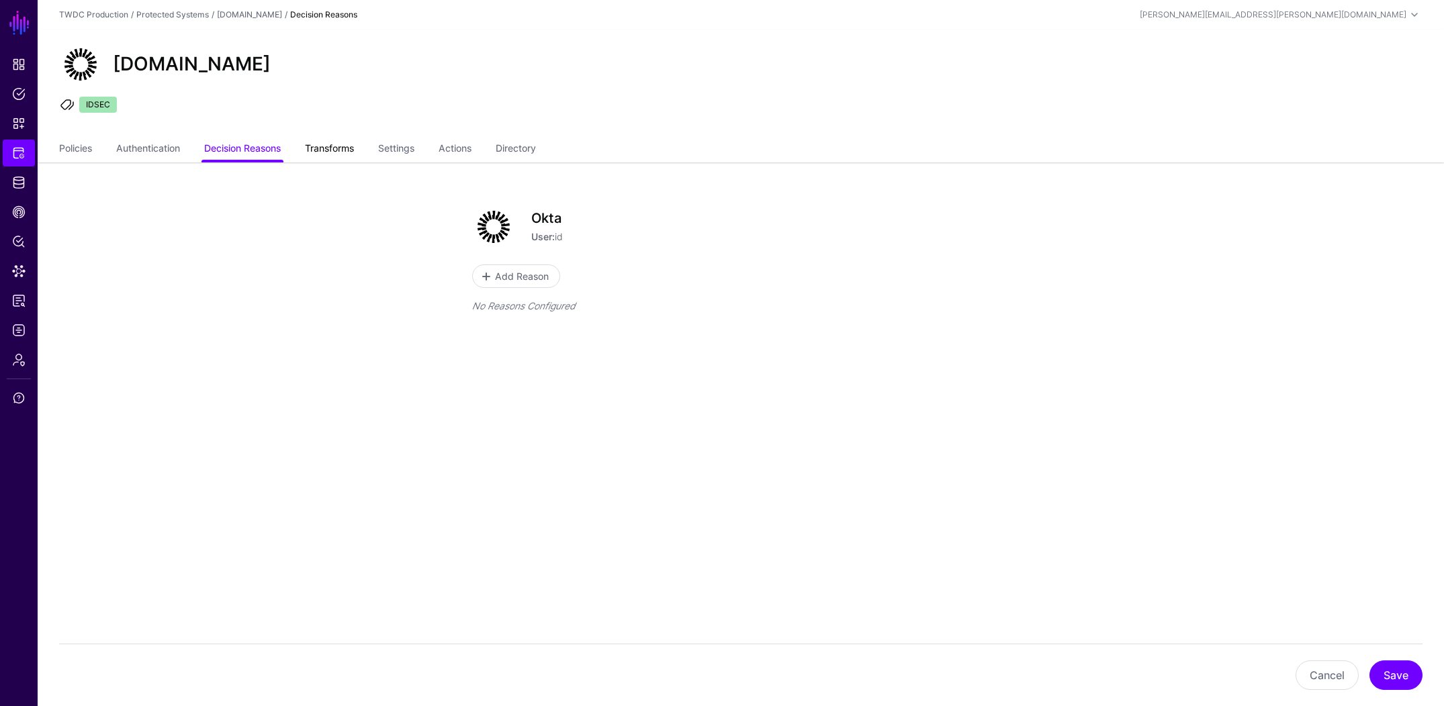
click at [327, 150] on link "Transforms" at bounding box center [329, 150] width 49 height 26
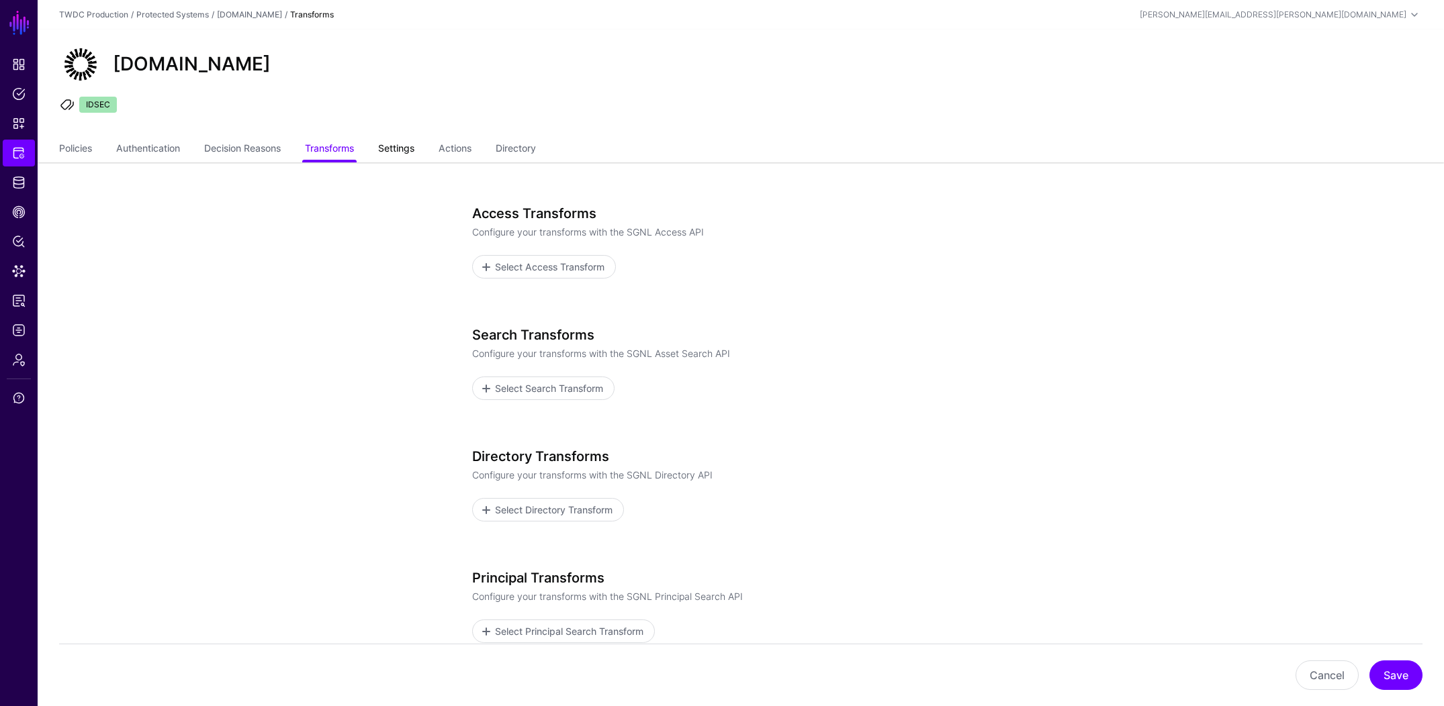
click at [408, 140] on link "Settings" at bounding box center [396, 150] width 36 height 26
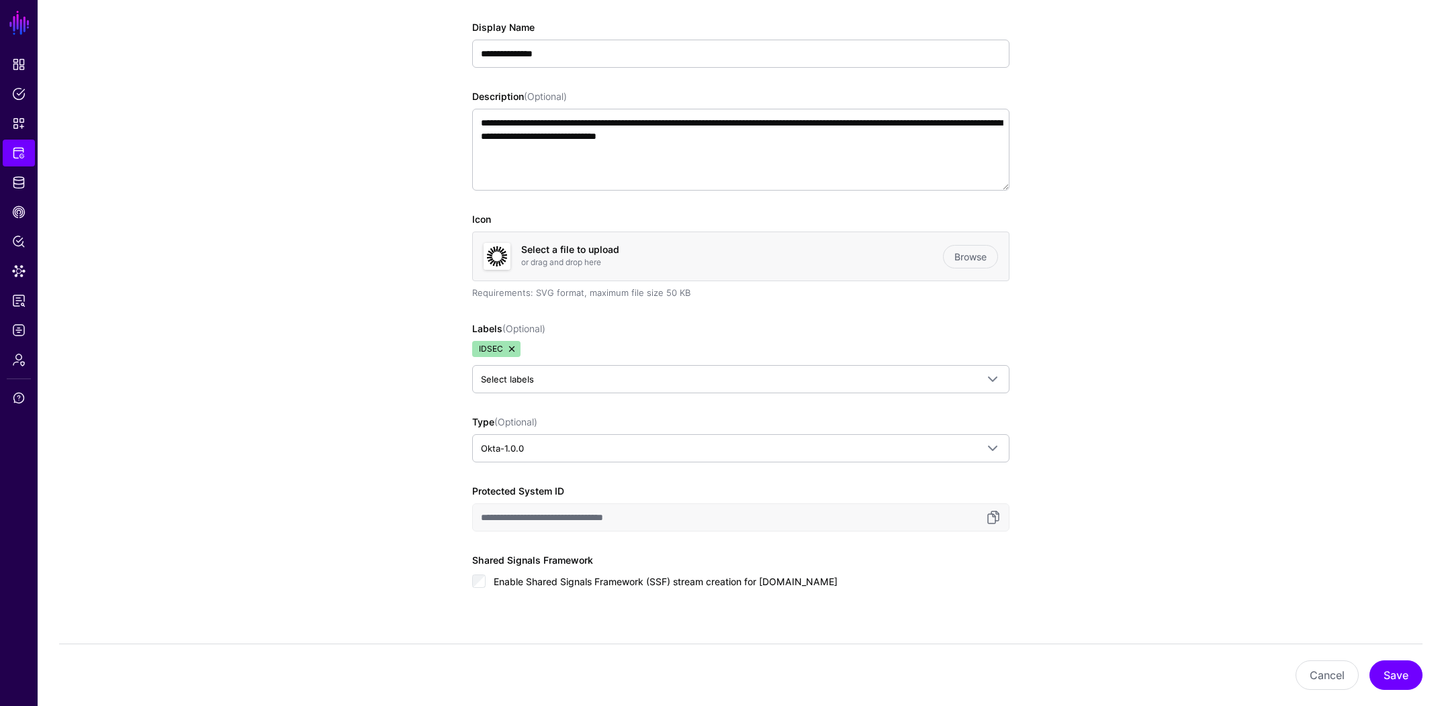
scroll to position [250, 0]
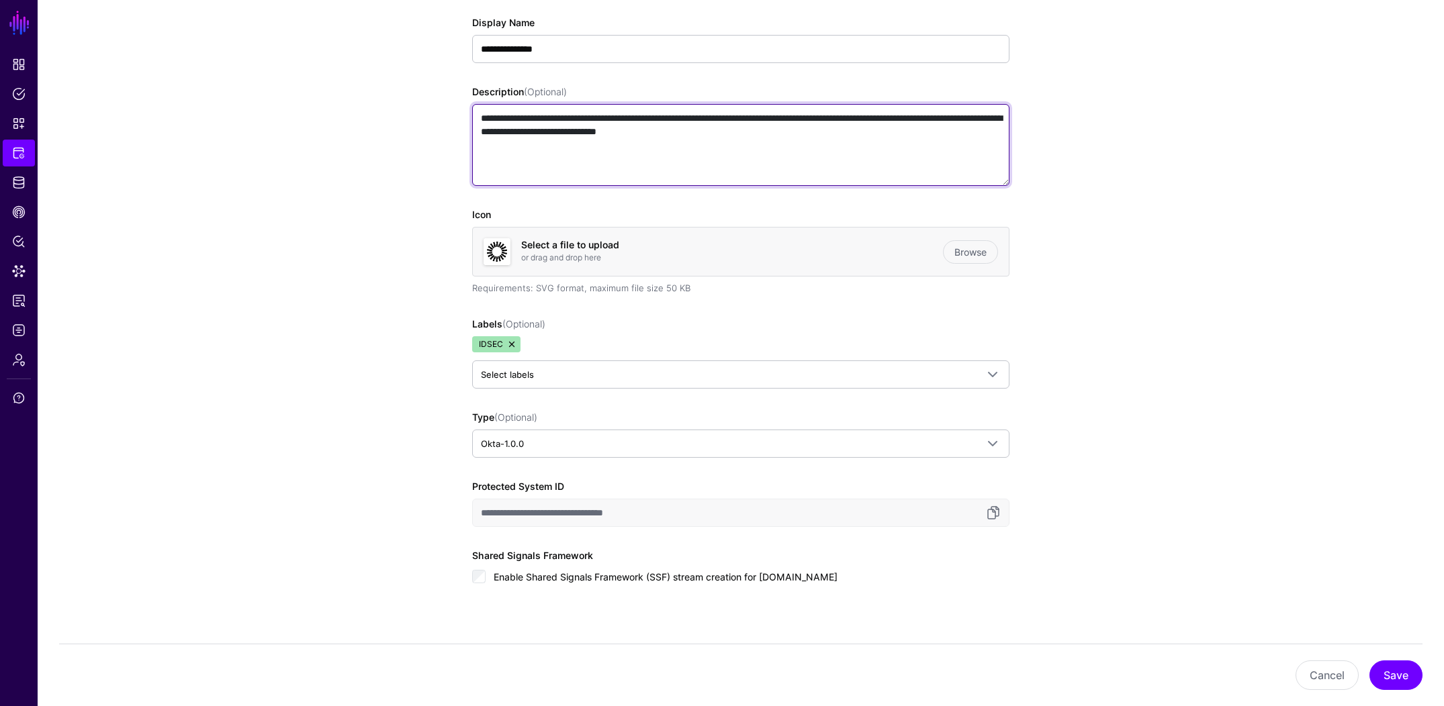
click at [610, 126] on textarea "**********" at bounding box center [740, 145] width 537 height 82
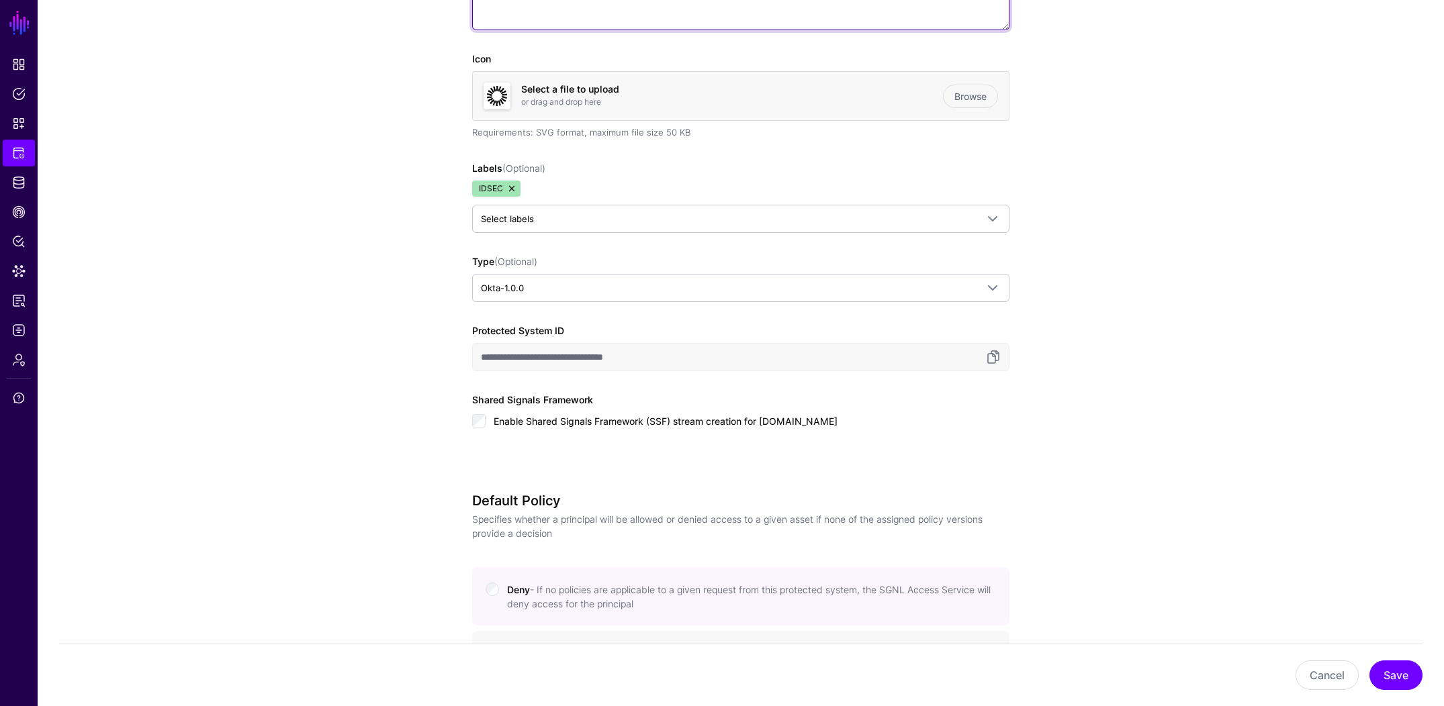
scroll to position [0, 0]
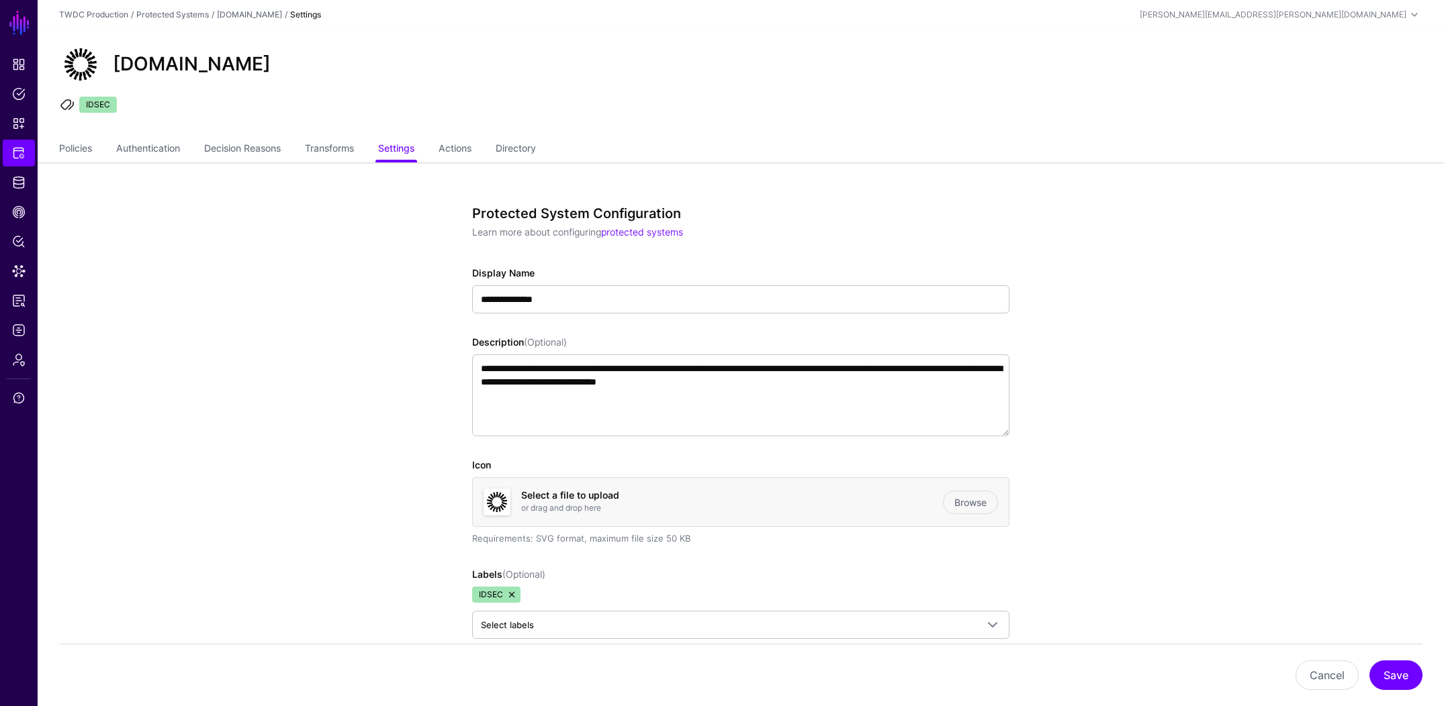
click at [442, 146] on ul "Policies Authentication Decision Reasons Transforms Settings Actions Directory" at bounding box center [740, 150] width 1363 height 26
click at [459, 152] on link "Actions" at bounding box center [454, 150] width 33 height 26
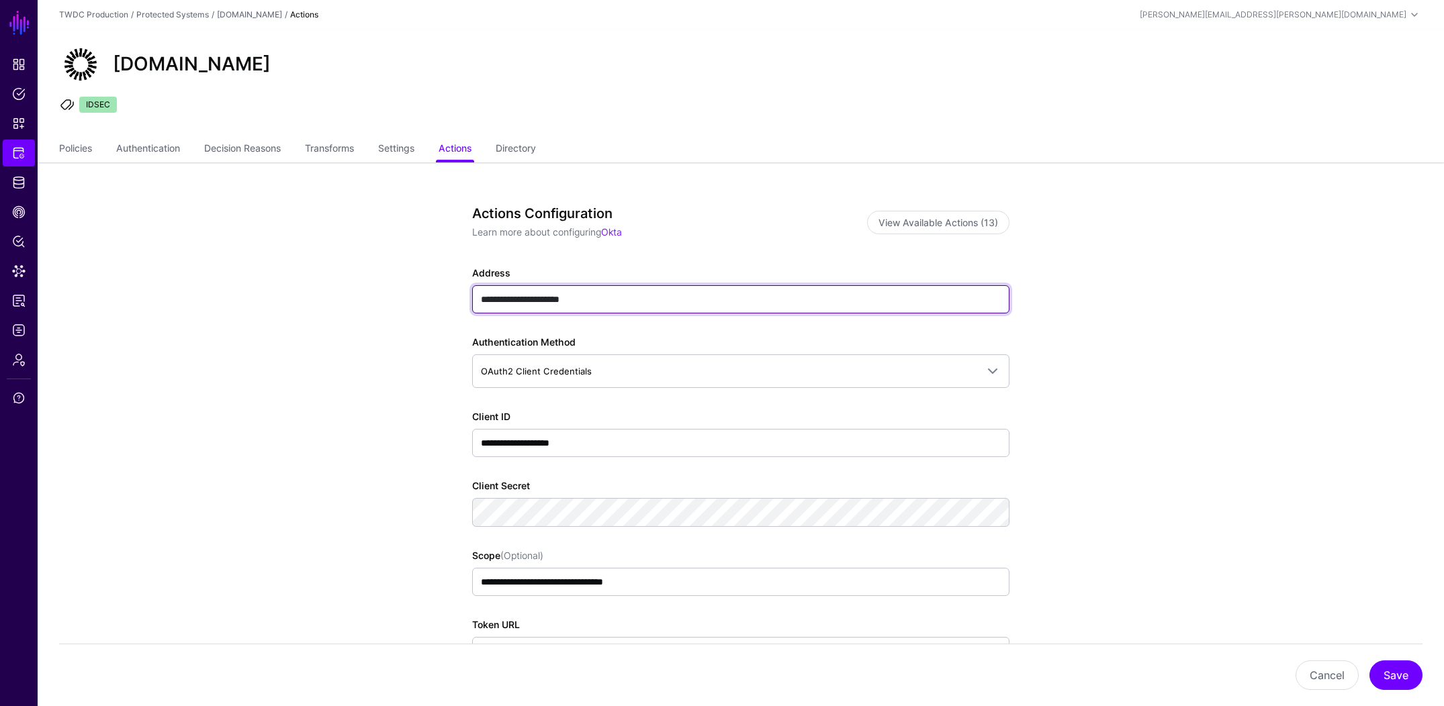
click at [579, 296] on input "**********" at bounding box center [740, 299] width 537 height 28
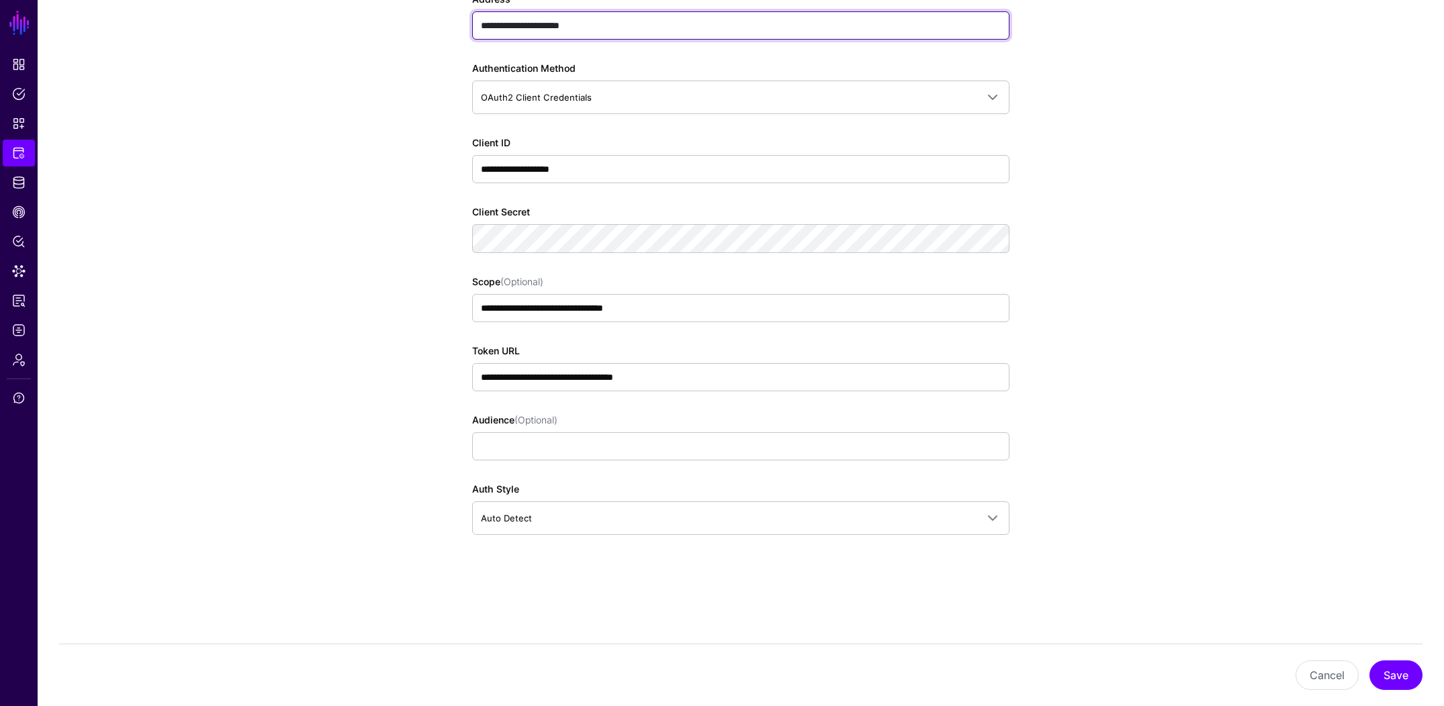
scroll to position [276, 0]
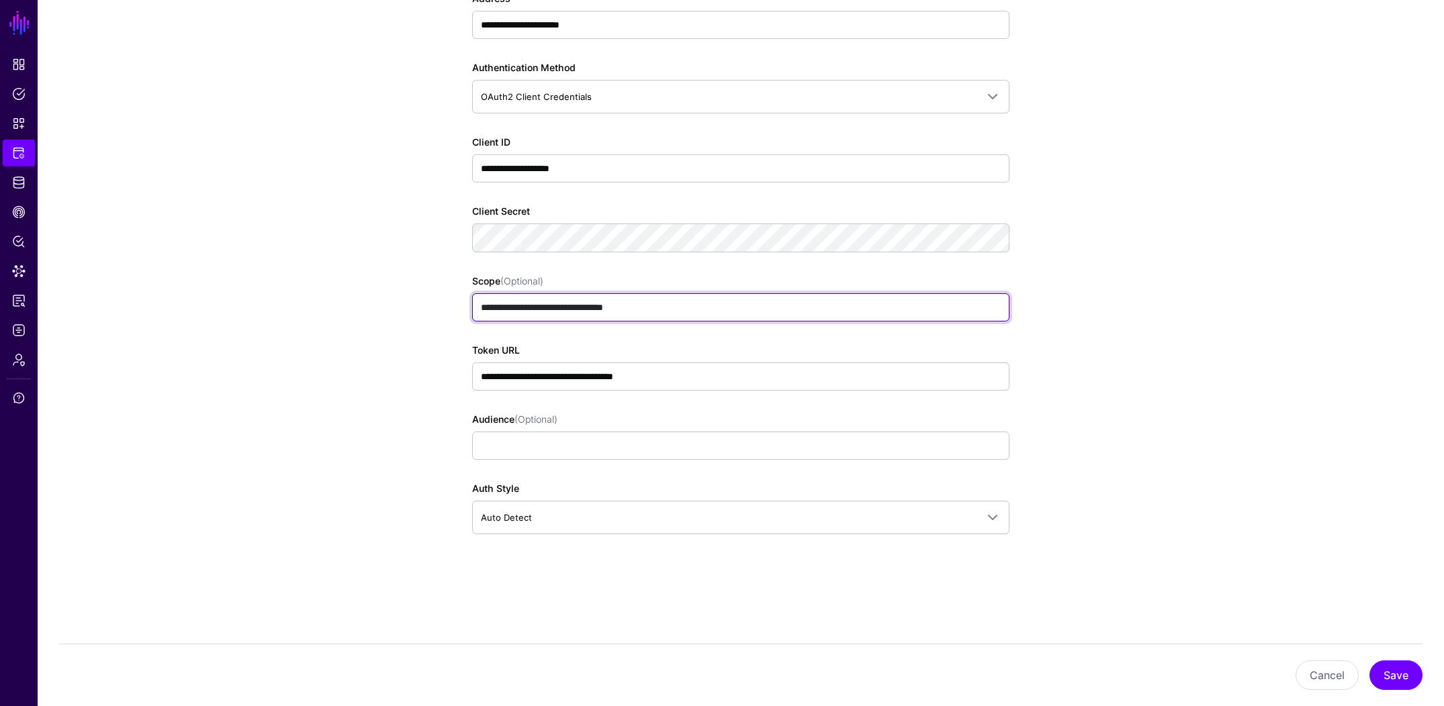
click at [665, 312] on input "**********" at bounding box center [740, 307] width 537 height 28
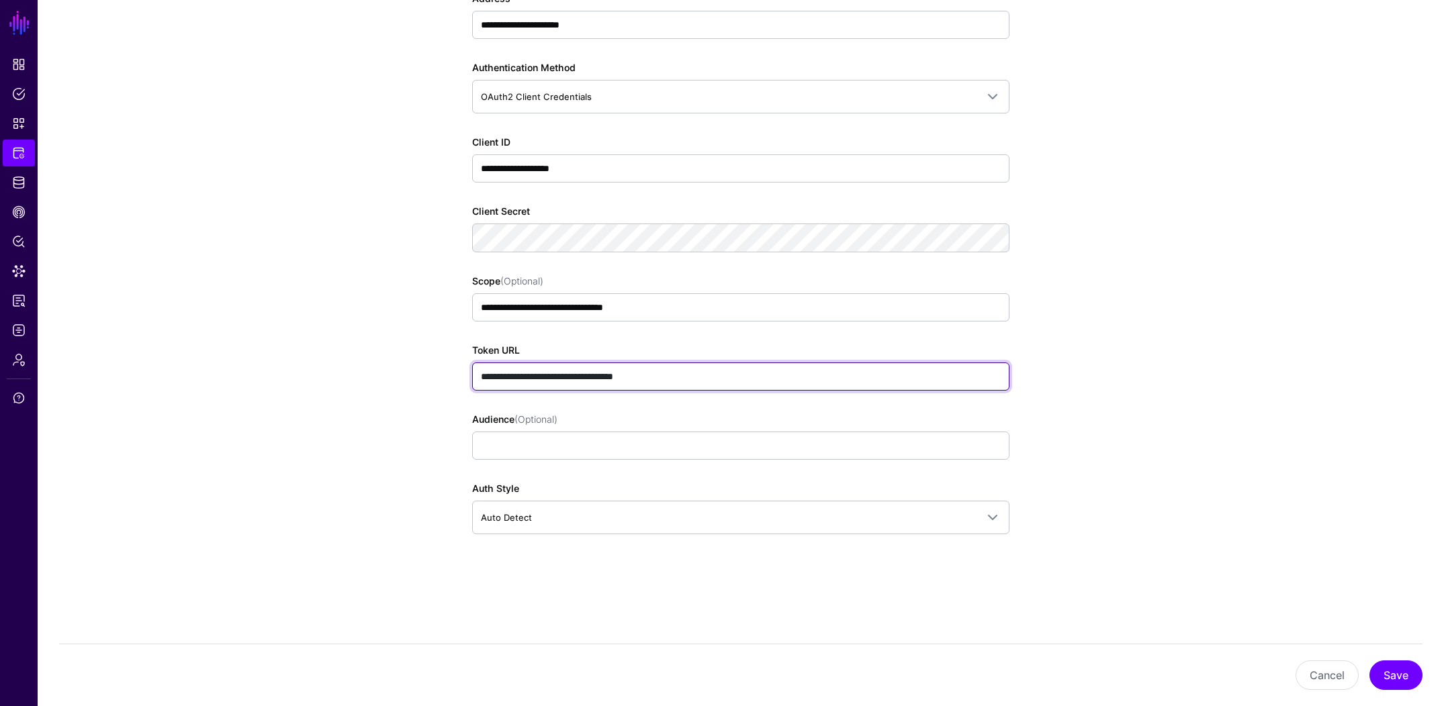
click at [641, 375] on input "**********" at bounding box center [740, 377] width 537 height 28
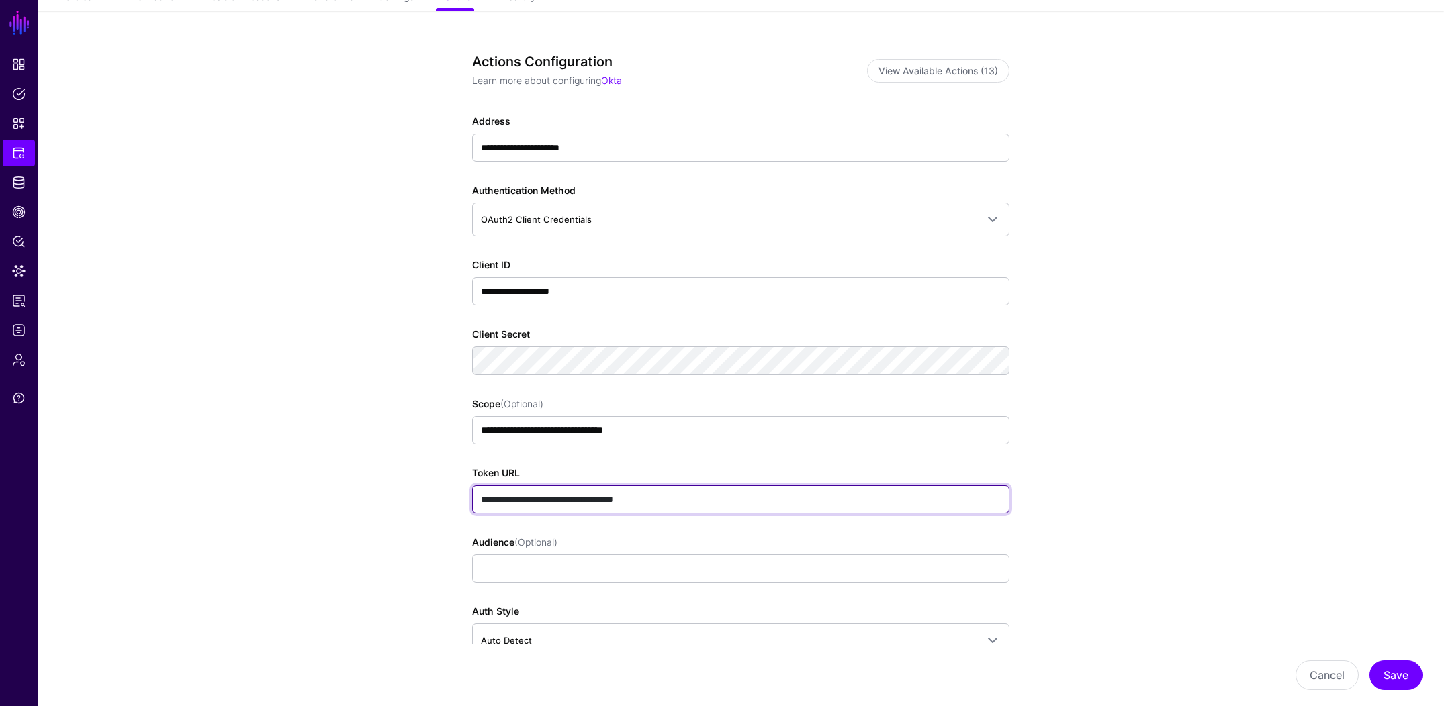
scroll to position [0, 0]
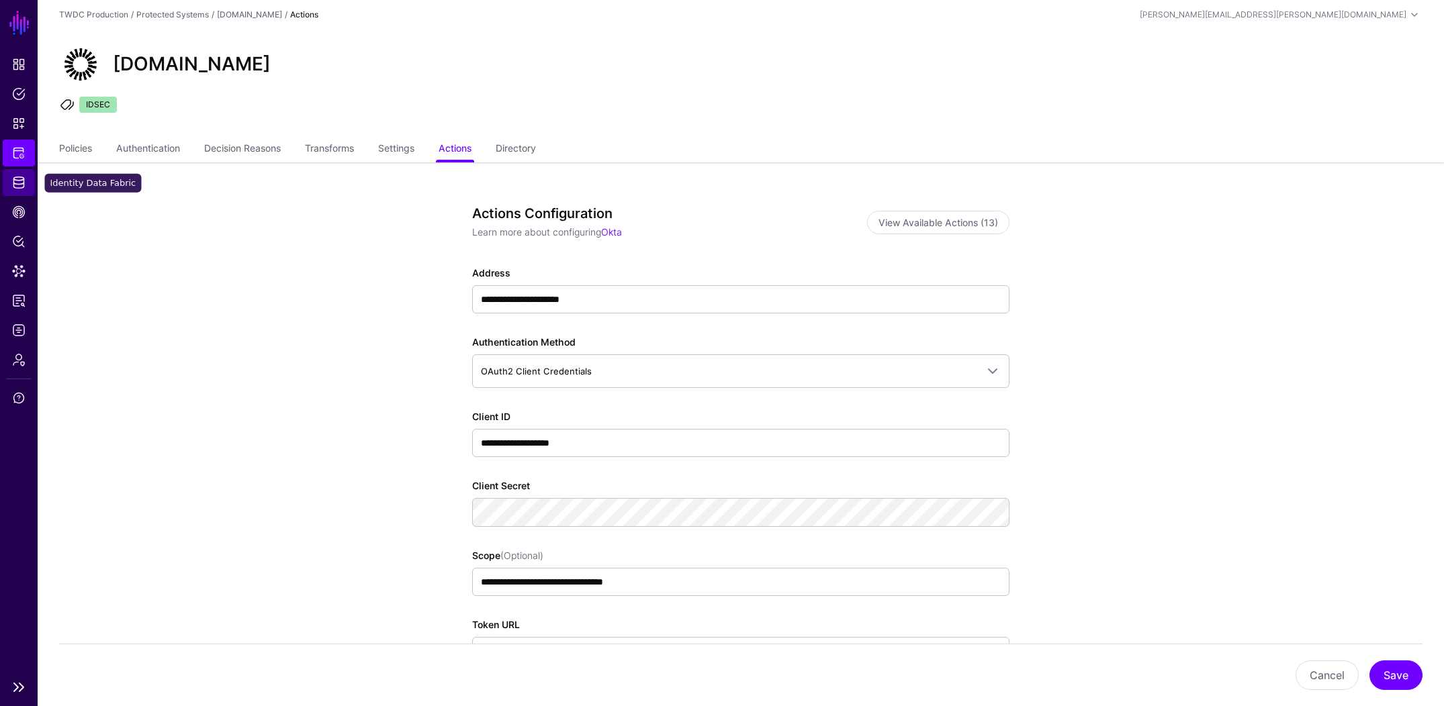
click at [13, 182] on span "Identity Data Fabric" at bounding box center [18, 182] width 13 height 13
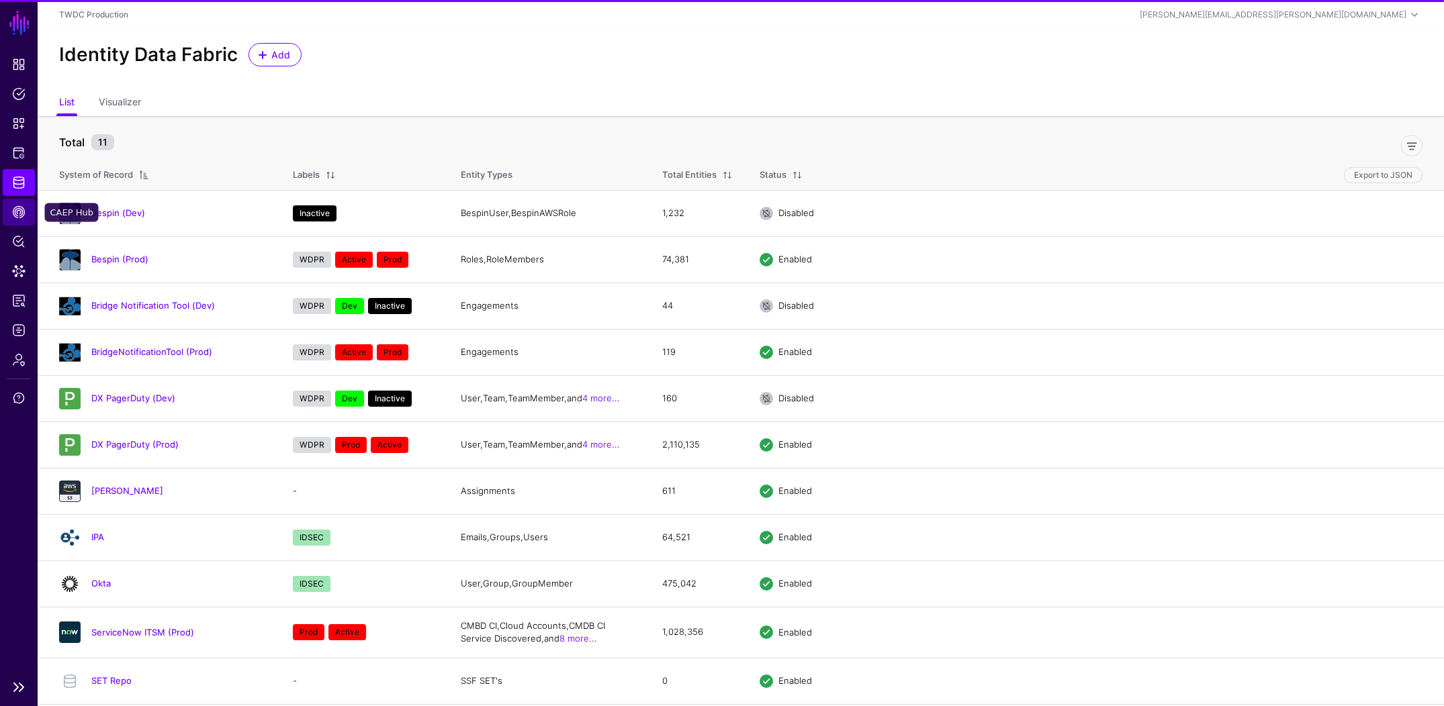
click at [17, 211] on span "CAEP Hub" at bounding box center [18, 211] width 13 height 13
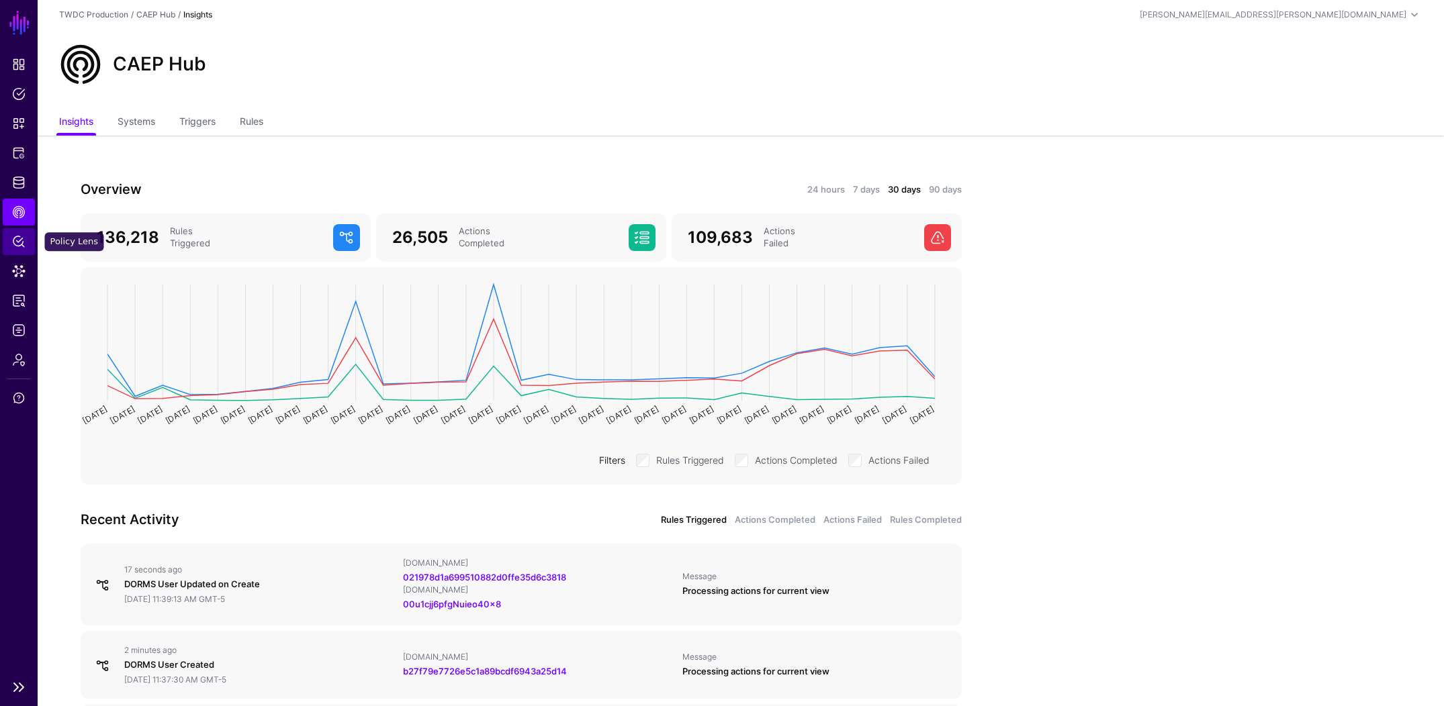
click at [19, 245] on span "Policy Lens" at bounding box center [18, 241] width 13 height 13
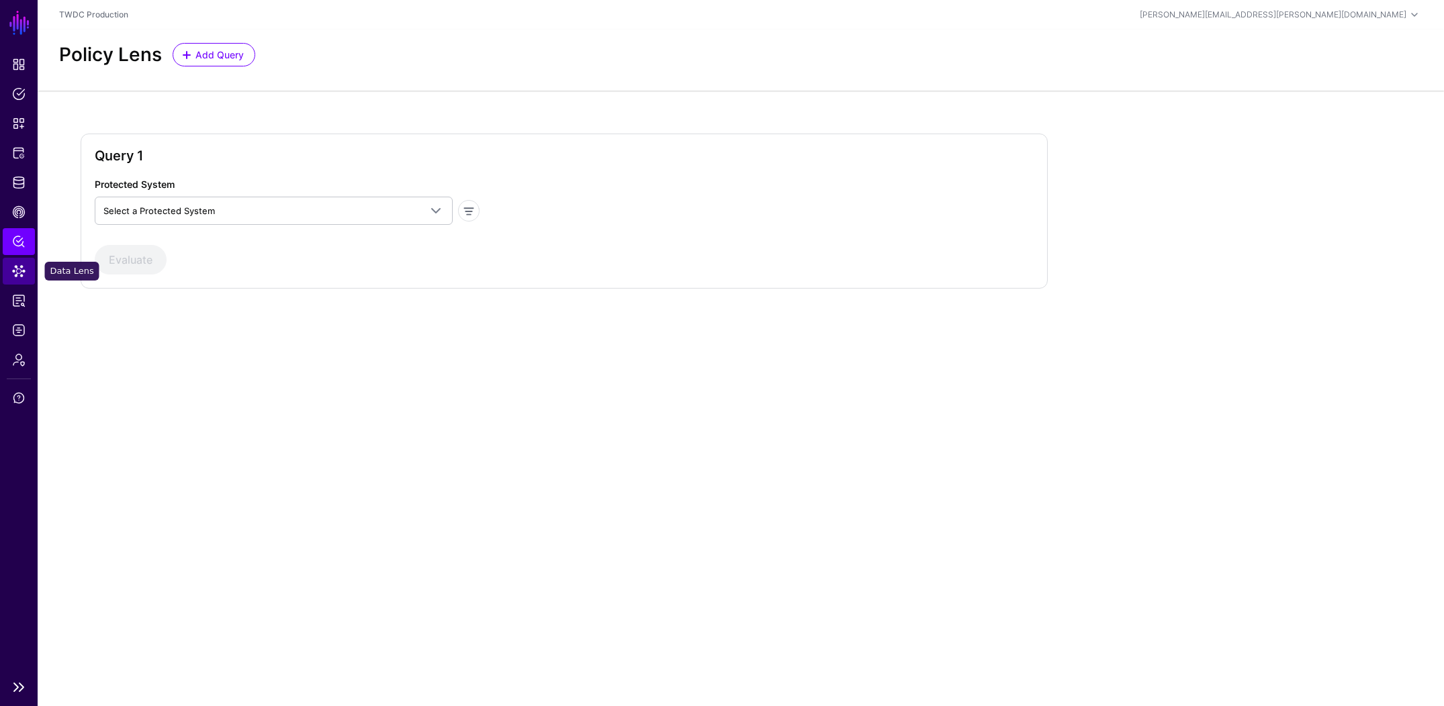
click at [17, 273] on span "Data Lens" at bounding box center [18, 271] width 13 height 13
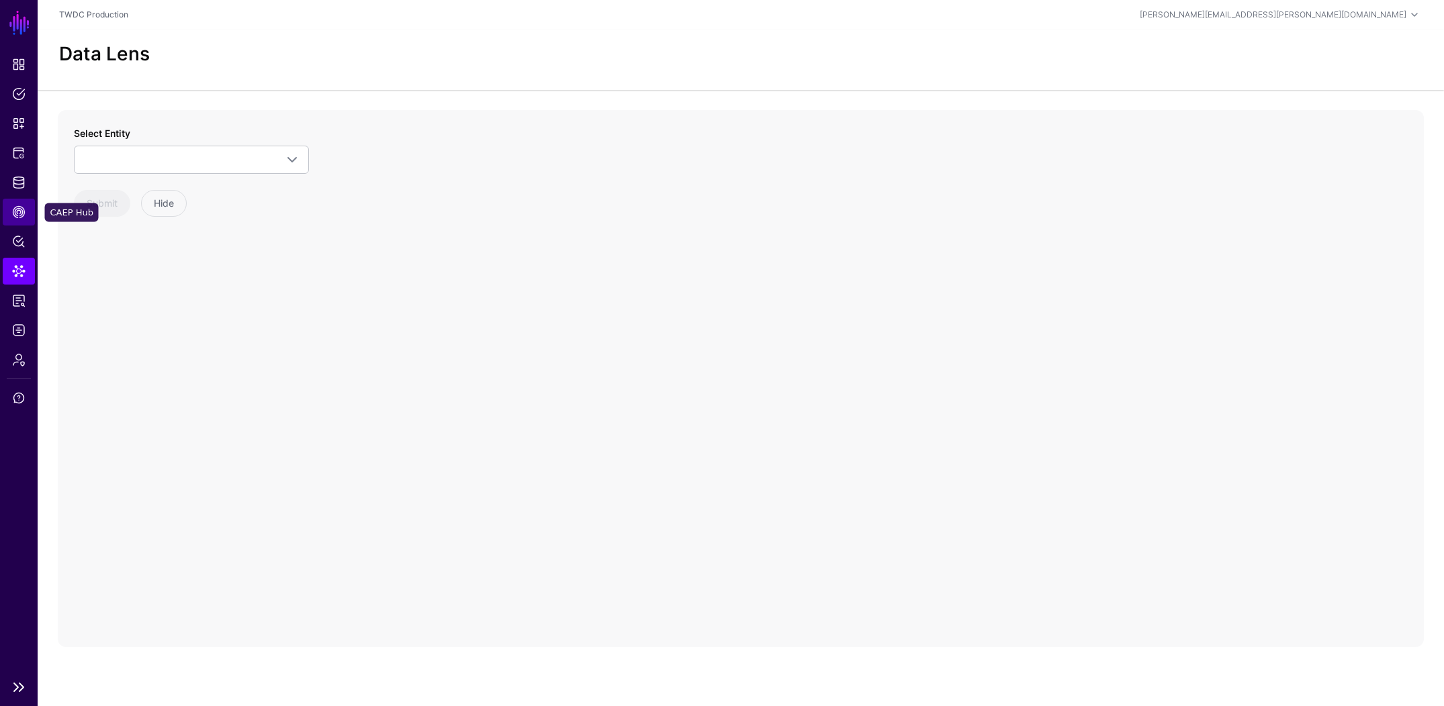
click at [19, 216] on span "CAEP Hub" at bounding box center [18, 211] width 13 height 13
